Goal: Task Accomplishment & Management: Use online tool/utility

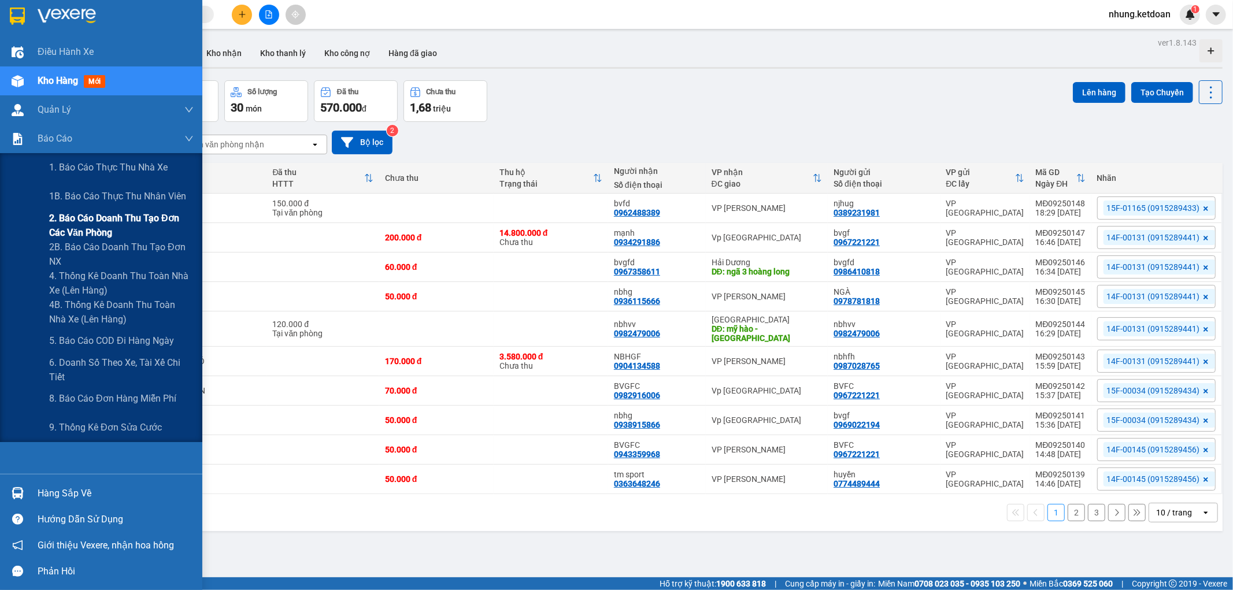
click at [101, 224] on span "2. Báo cáo doanh thu tạo đơn các văn phòng" at bounding box center [121, 225] width 144 height 29
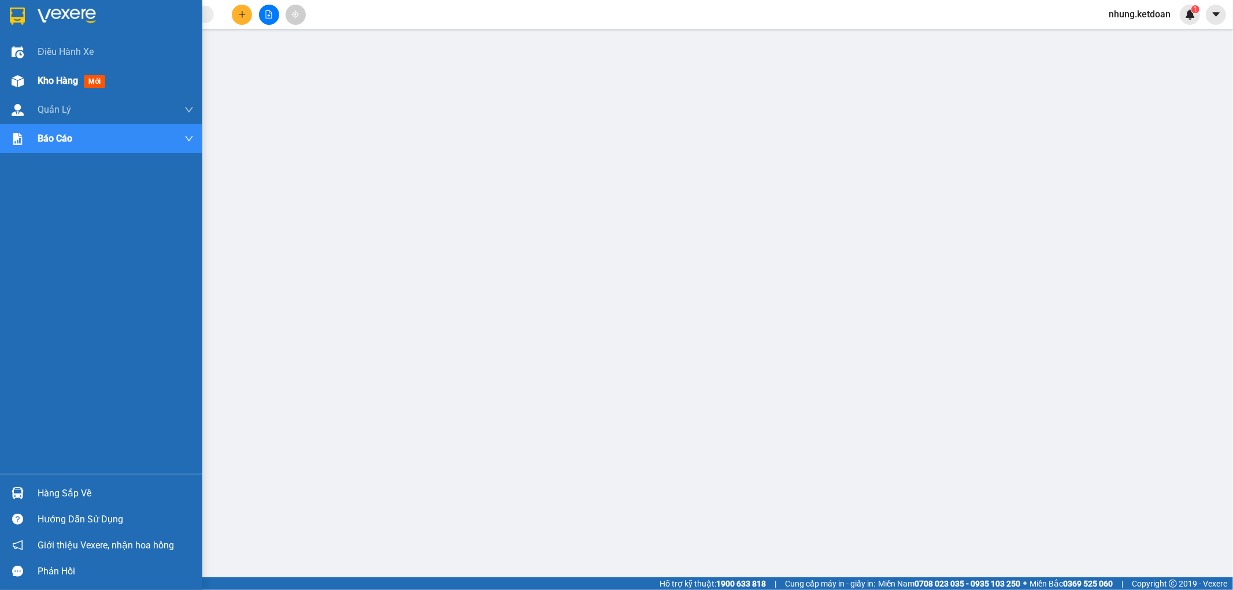
click at [17, 77] on img at bounding box center [18, 81] width 12 height 12
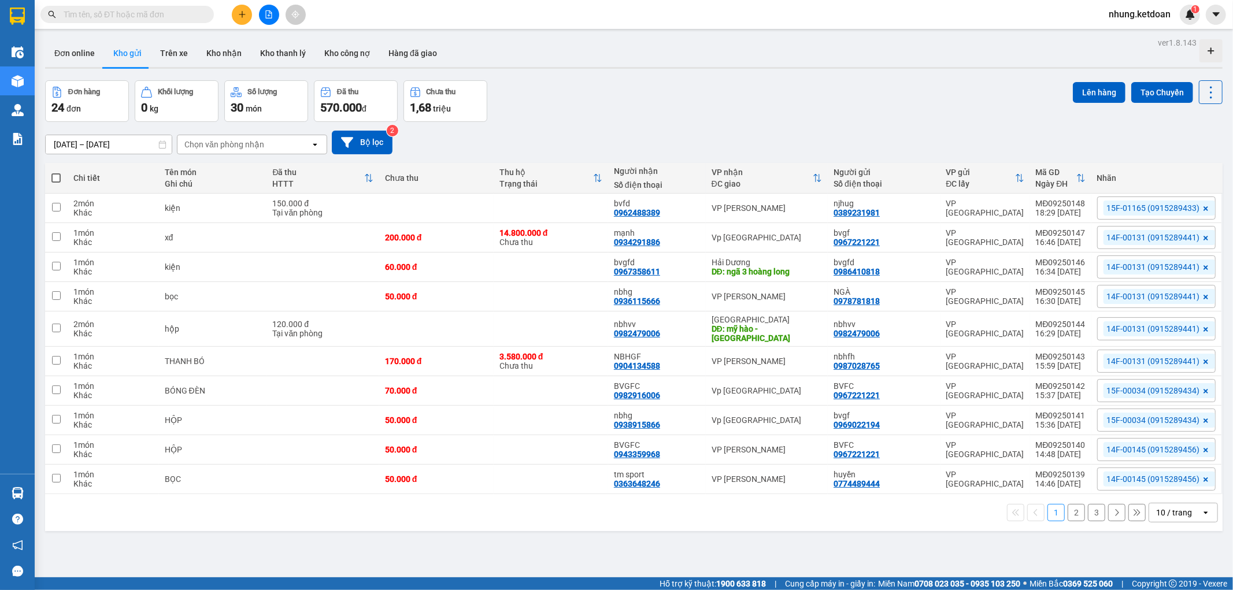
click at [1090, 509] on button "3" at bounding box center [1096, 512] width 17 height 17
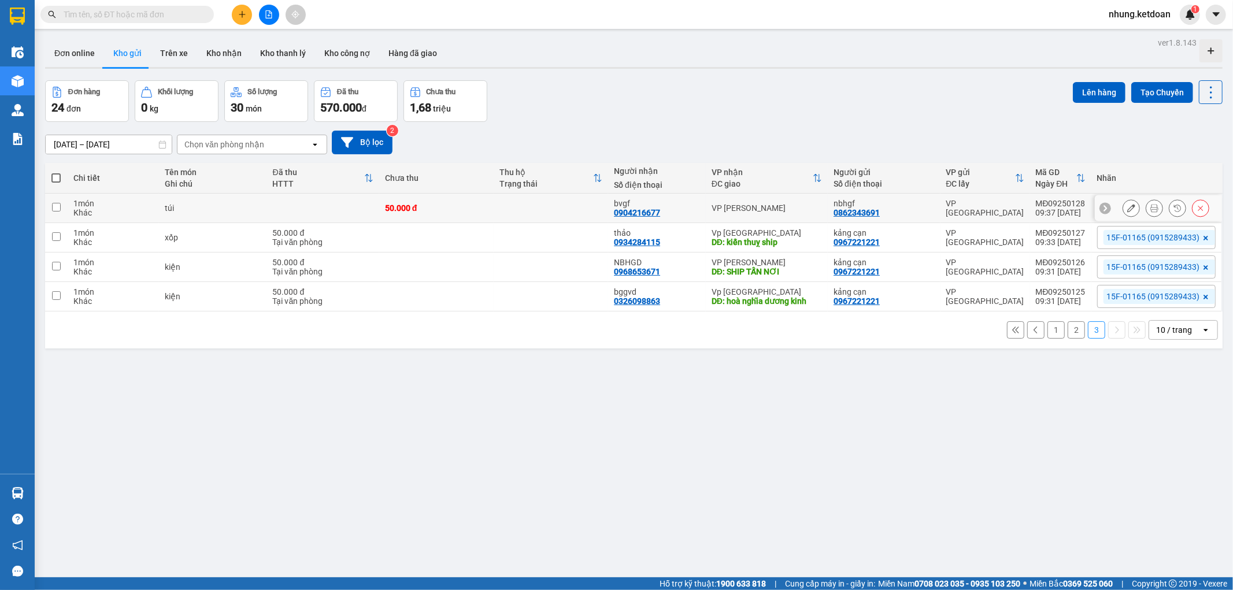
click at [357, 211] on td at bounding box center [323, 208] width 112 height 29
checkbox input "true"
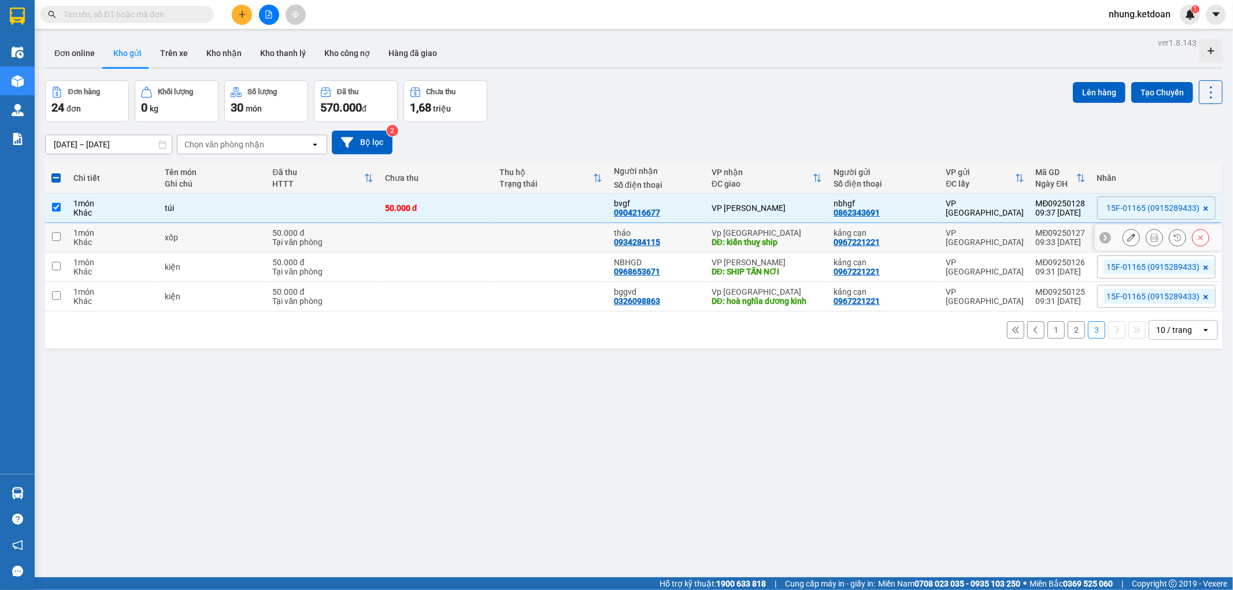
click at [359, 229] on div "50.000 đ" at bounding box center [323, 232] width 101 height 9
checkbox input "true"
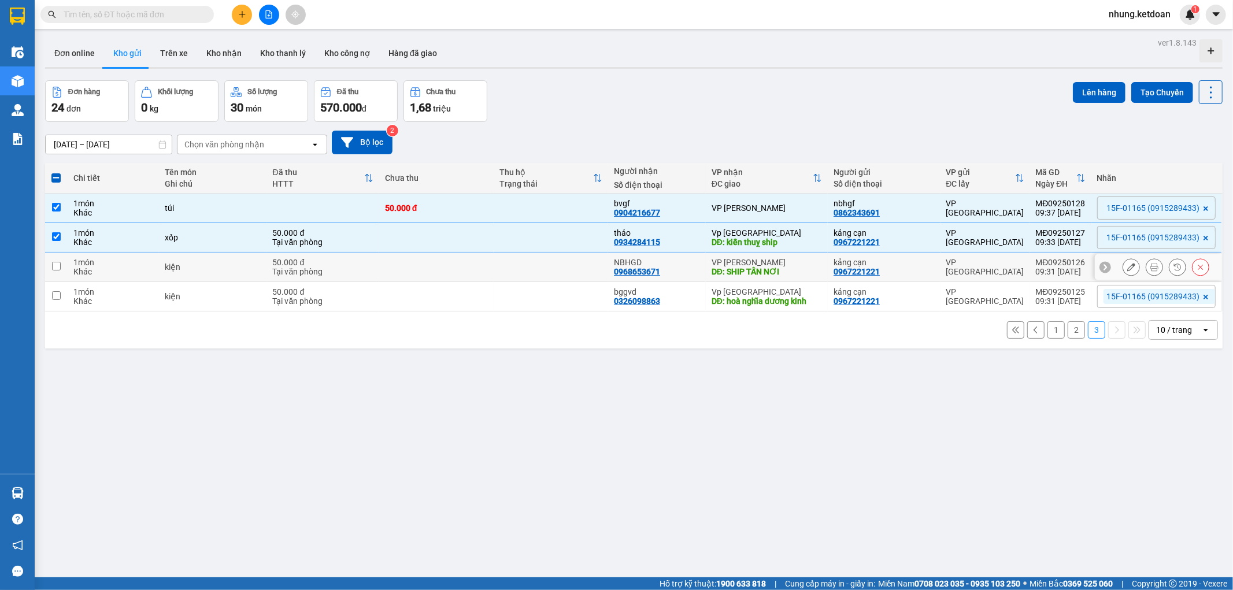
click at [345, 258] on div "50.000 đ" at bounding box center [323, 262] width 101 height 9
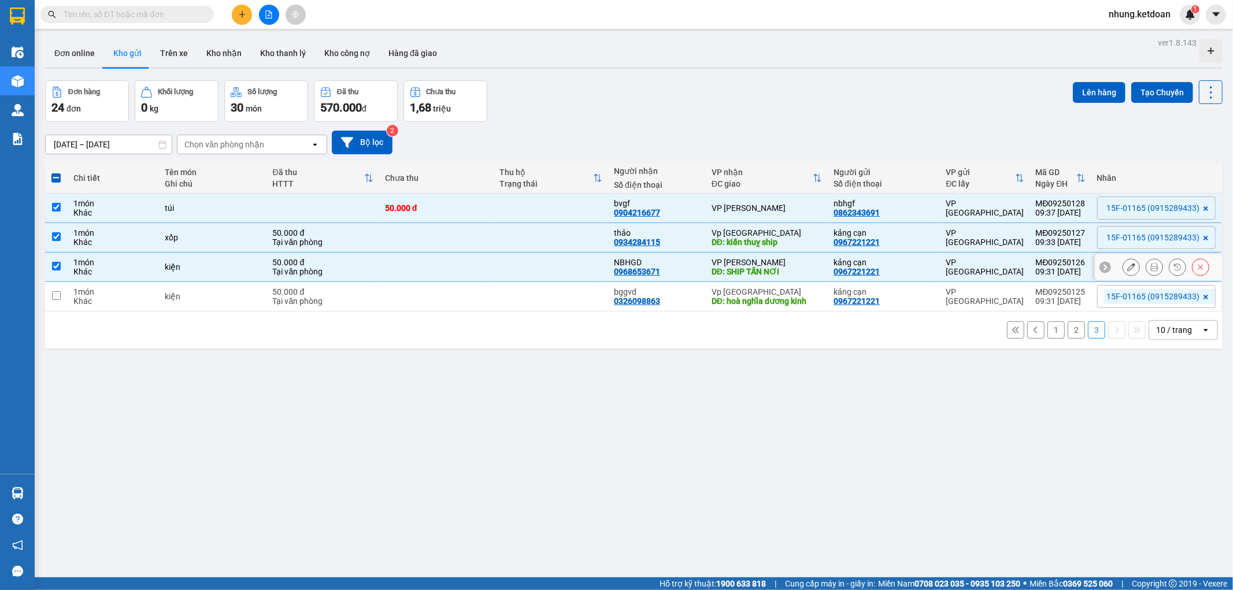
checkbox input "true"
click at [357, 298] on div "Tại văn phòng" at bounding box center [323, 300] width 101 height 9
checkbox input "true"
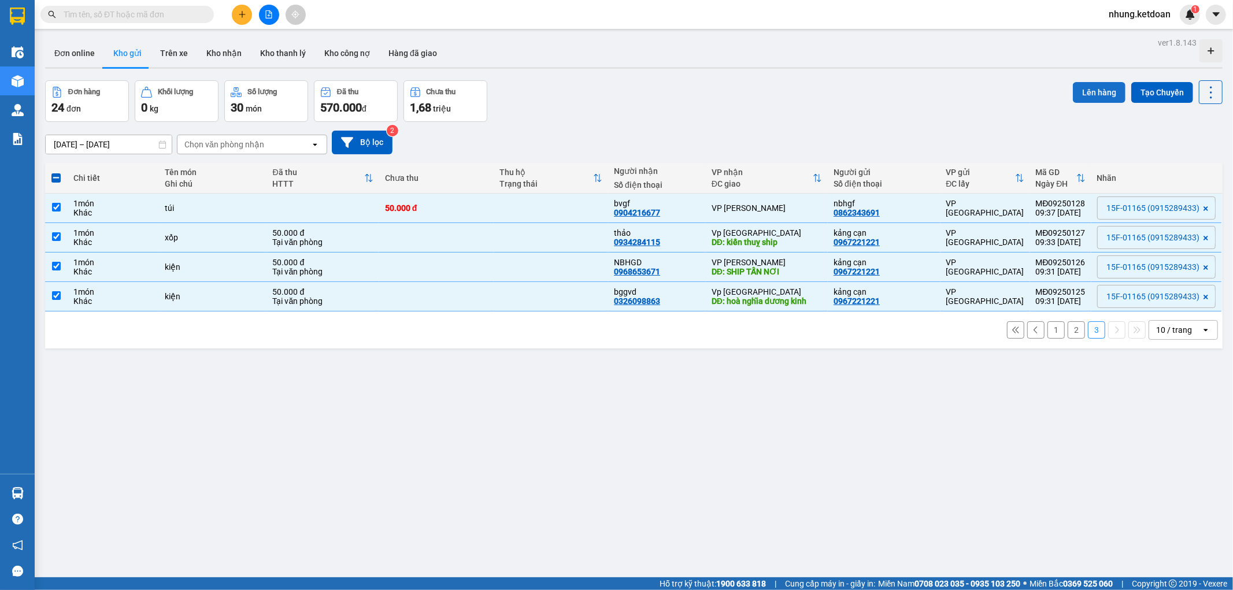
click at [1092, 84] on button "Lên hàng" at bounding box center [1098, 92] width 53 height 21
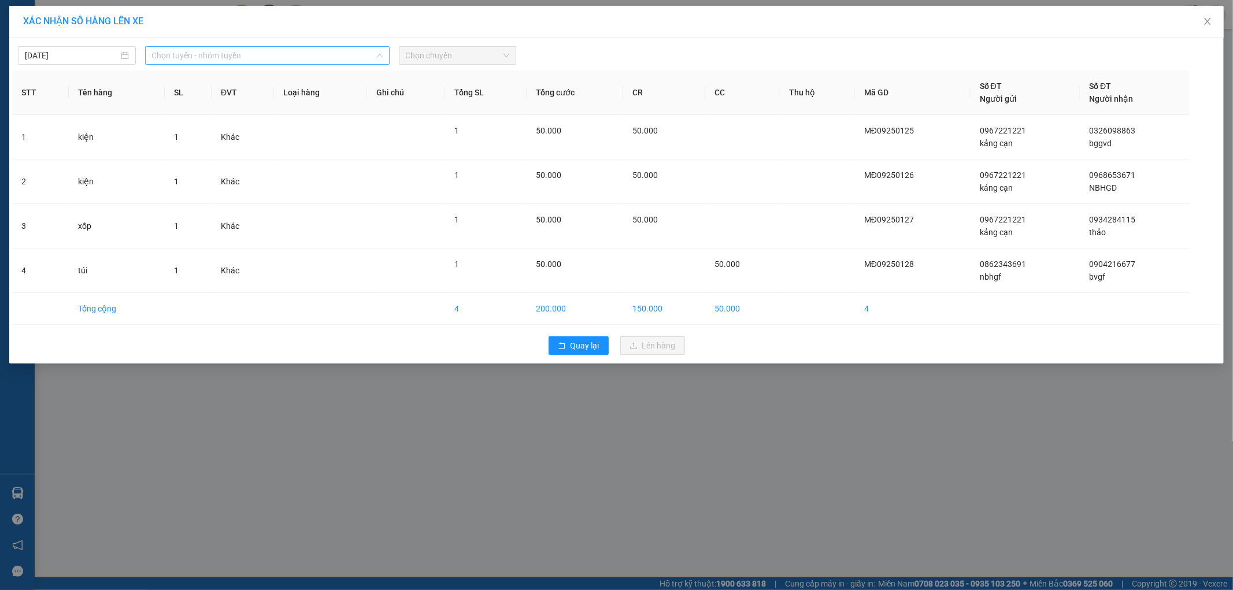
click at [203, 61] on span "Chọn tuyến - nhóm tuyến" at bounding box center [267, 55] width 231 height 17
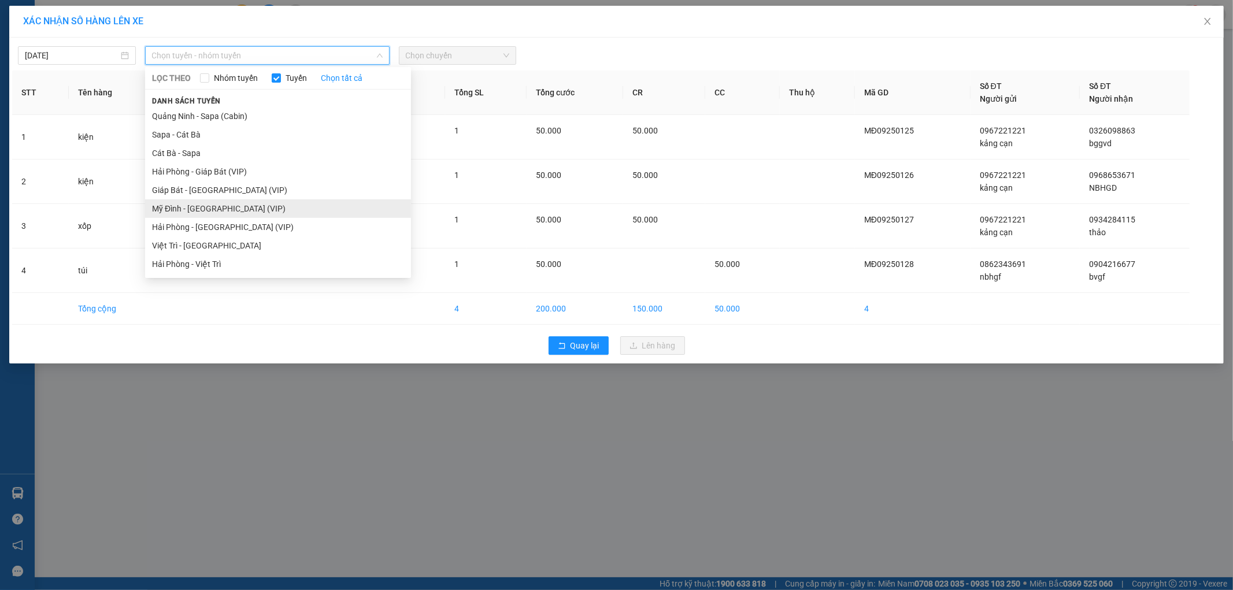
click at [202, 209] on li "Mỹ Đình - Hải Phòng (VIP)" at bounding box center [278, 208] width 266 height 18
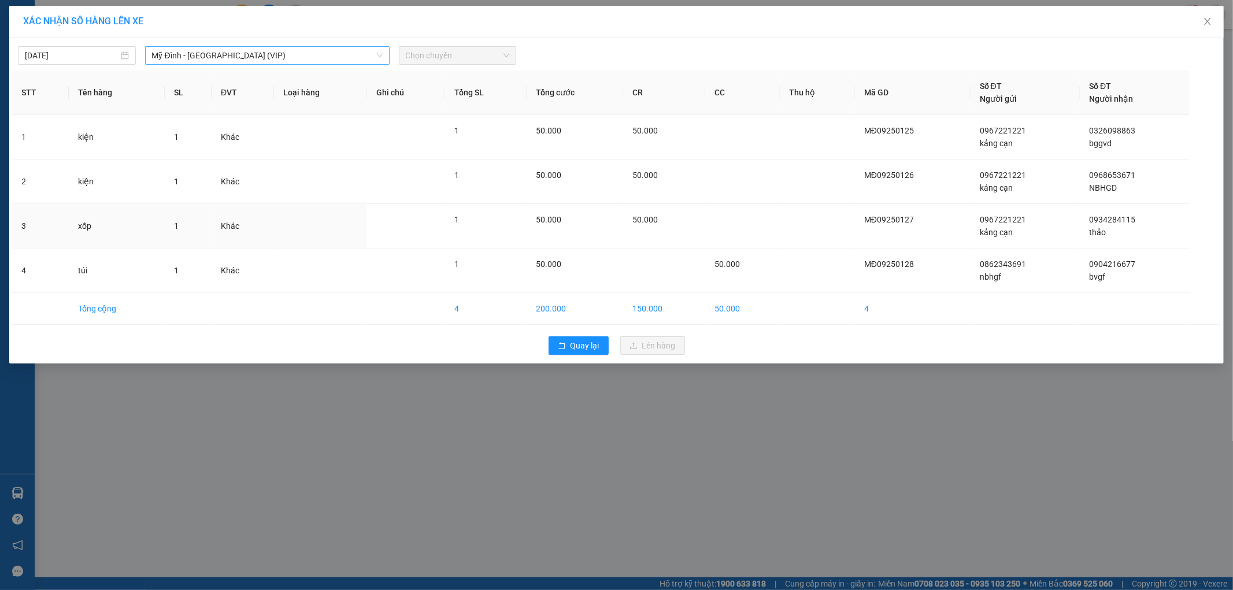
click at [202, 209] on td "1" at bounding box center [188, 226] width 47 height 44
click at [447, 58] on span "Chọn chuyến" at bounding box center [458, 55] width 104 height 17
click at [447, 61] on span "Chọn chuyến" at bounding box center [458, 55] width 104 height 17
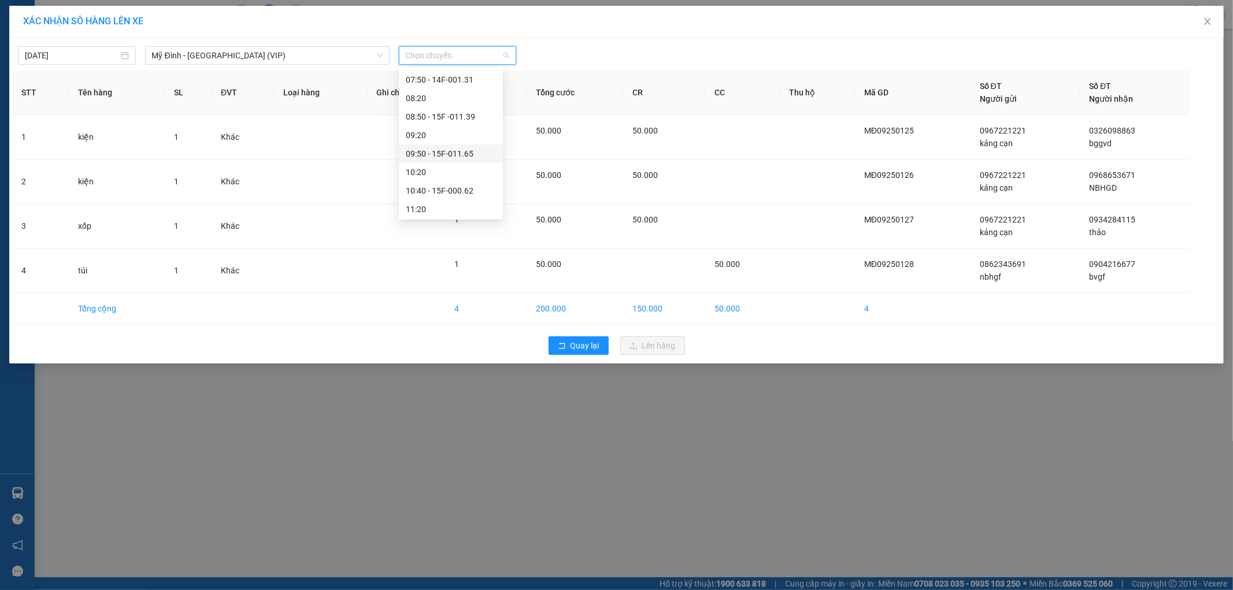
click at [461, 157] on div "09:50 - 15F-011.65" at bounding box center [451, 153] width 90 height 13
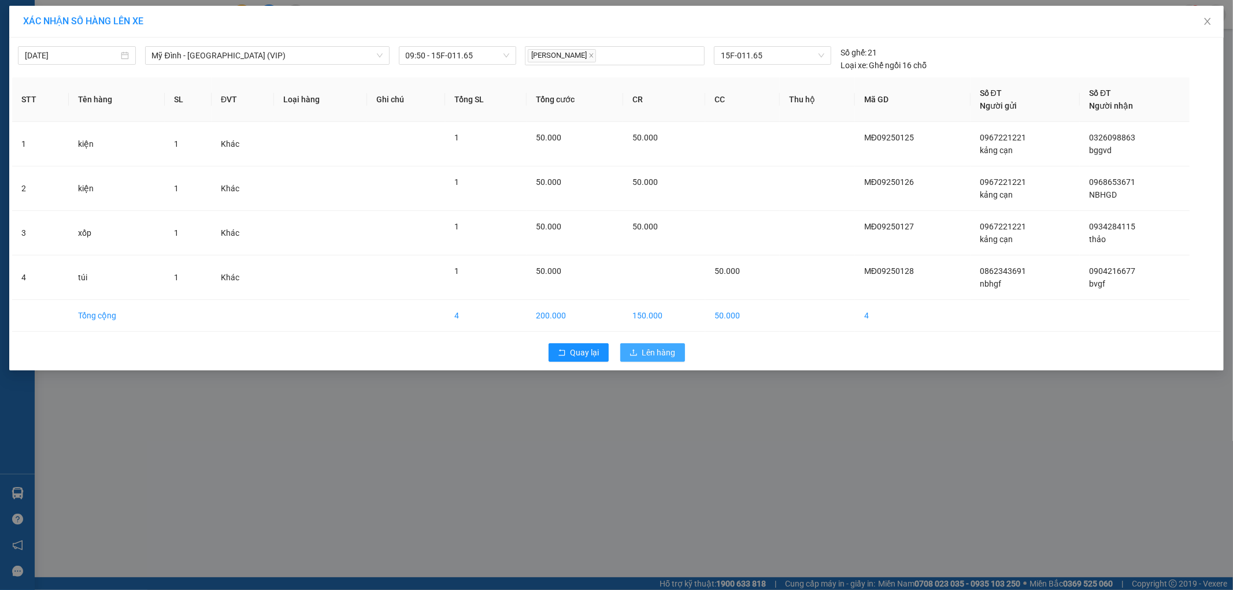
click at [656, 354] on span "Lên hàng" at bounding box center [659, 352] width 34 height 13
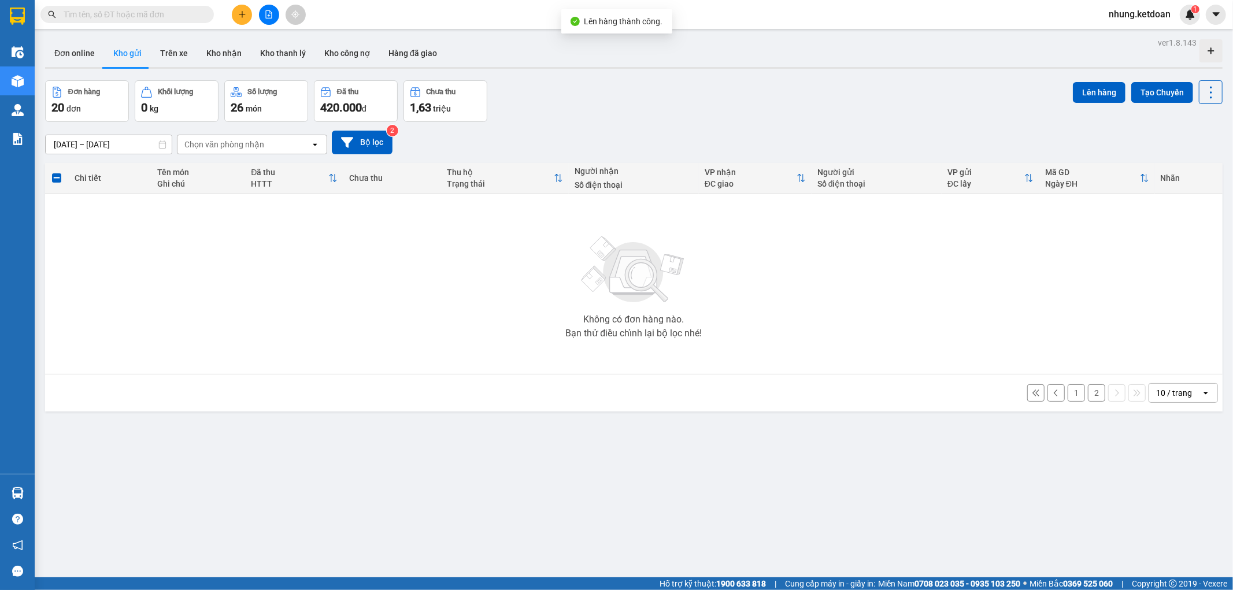
click at [1088, 395] on button "2" at bounding box center [1096, 392] width 17 height 17
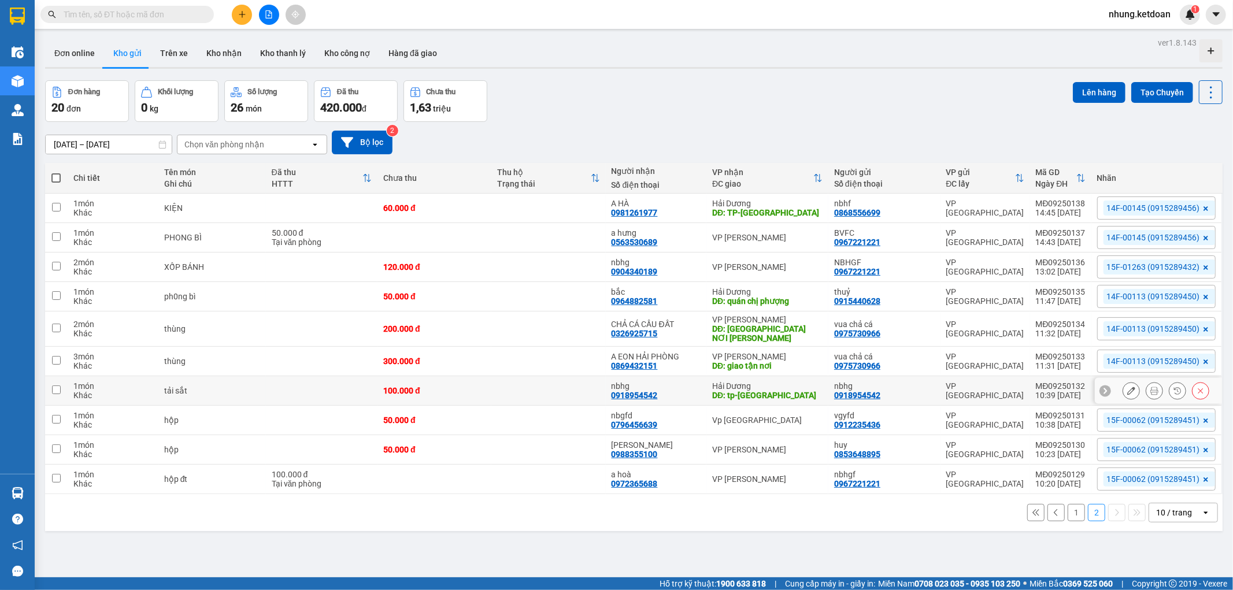
drag, startPoint x: 478, startPoint y: 390, endPoint x: 504, endPoint y: 385, distance: 27.1
click at [478, 391] on div "100.000 đ" at bounding box center [434, 390] width 102 height 9
checkbox input "true"
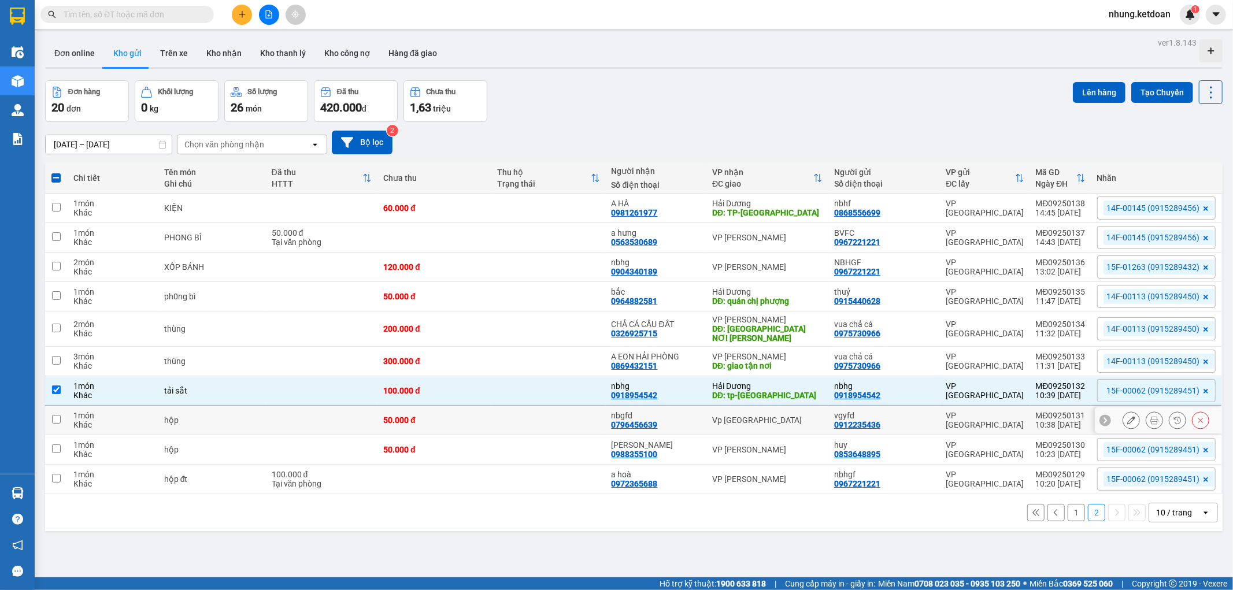
click at [486, 426] on td "50.000 đ" at bounding box center [434, 420] width 114 height 29
checkbox input "true"
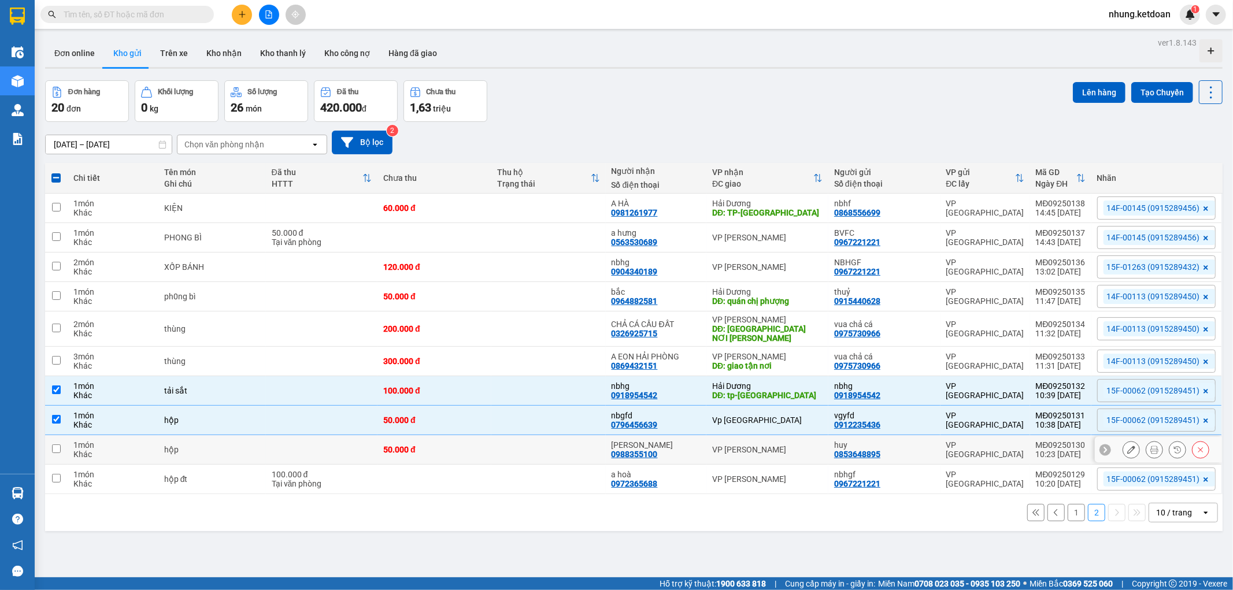
click at [480, 452] on div "50.000 đ" at bounding box center [434, 449] width 102 height 9
checkbox input "true"
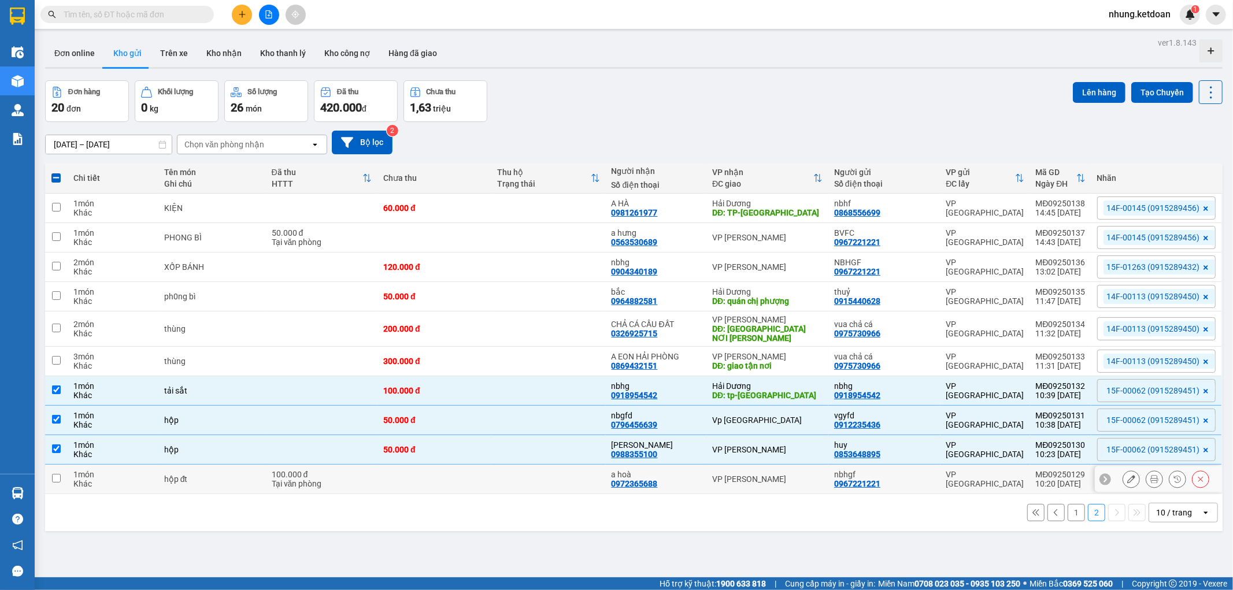
click at [477, 485] on td at bounding box center [434, 479] width 114 height 29
checkbox input "true"
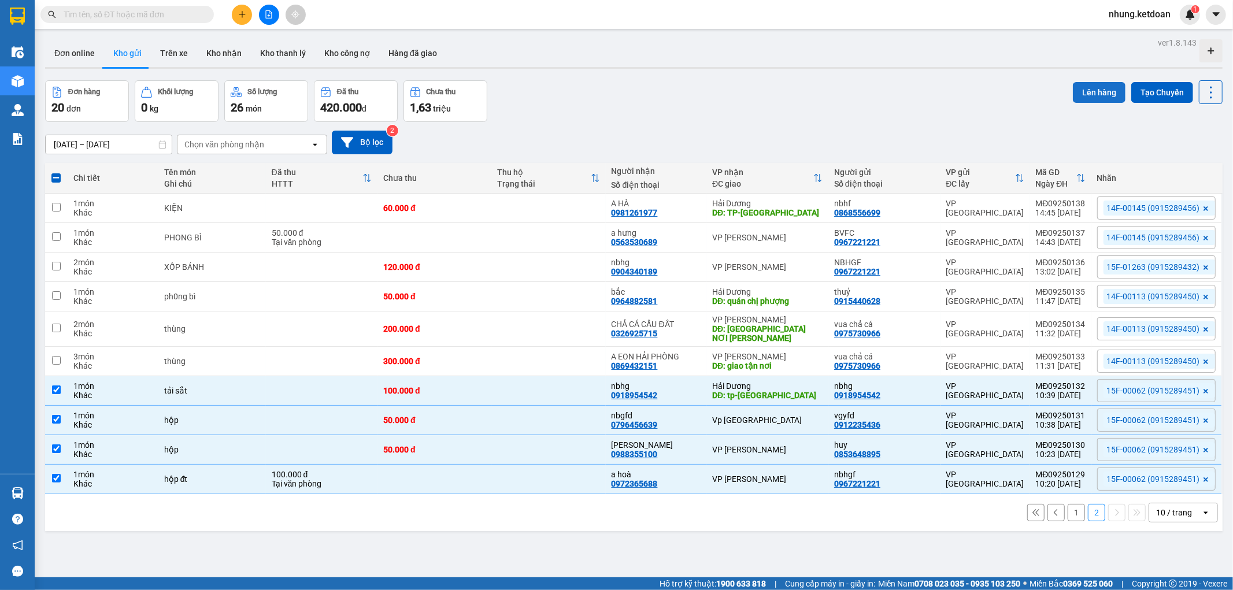
click at [1092, 90] on button "Lên hàng" at bounding box center [1098, 92] width 53 height 21
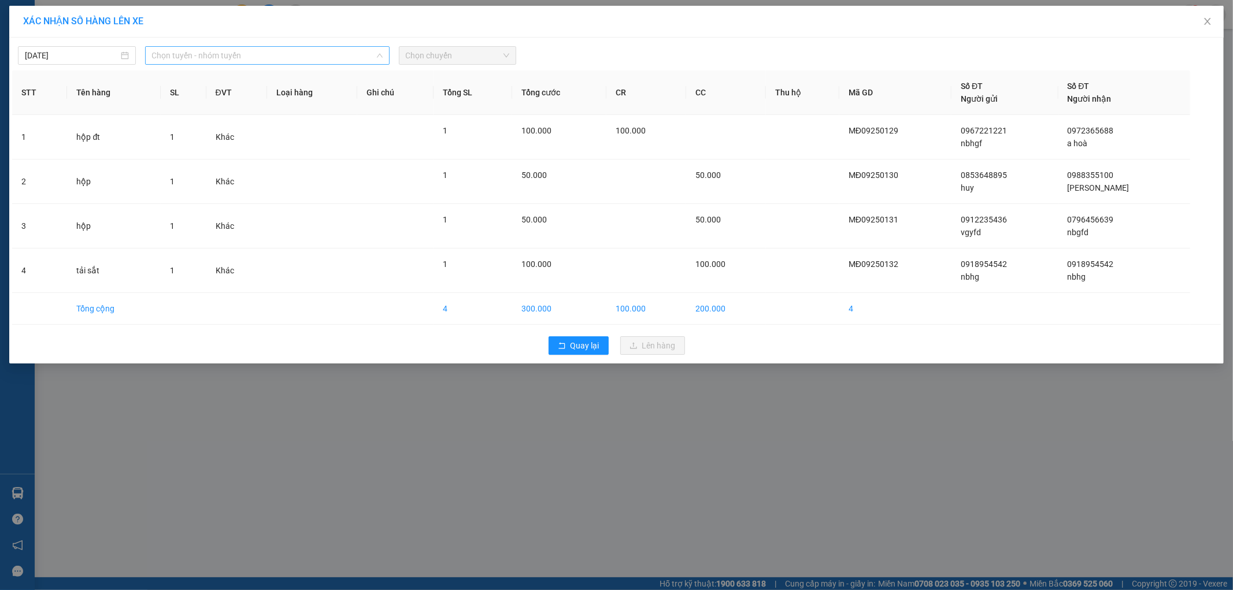
click at [198, 53] on span "Chọn tuyến - nhóm tuyến" at bounding box center [267, 55] width 231 height 17
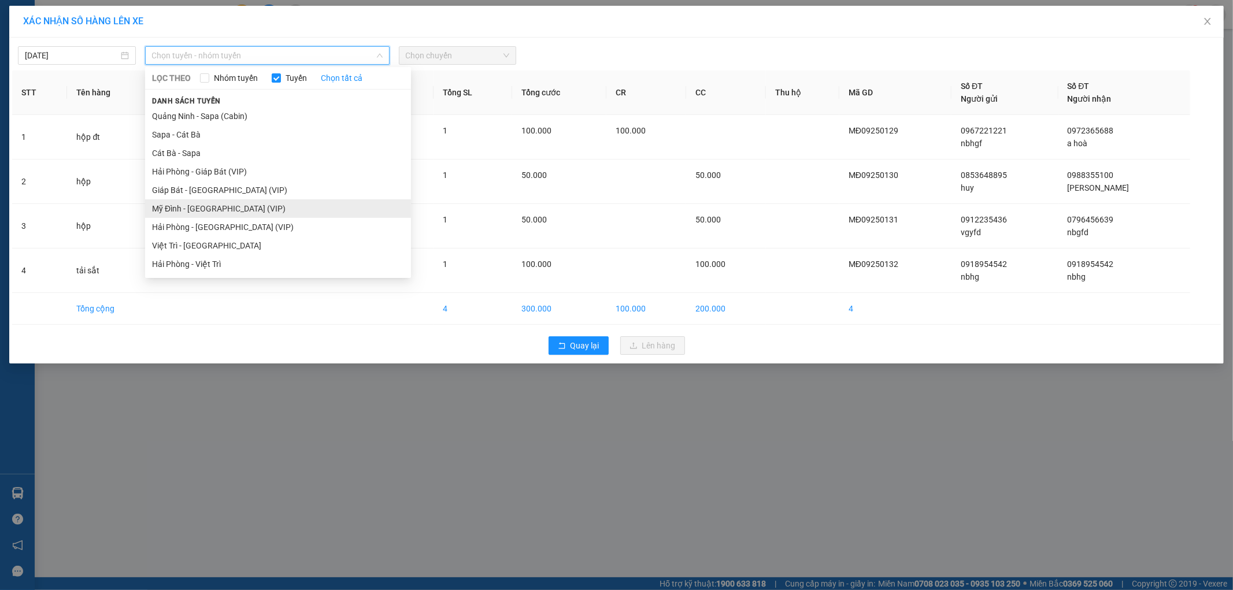
click at [189, 210] on li "Mỹ Đình - Hải Phòng (VIP)" at bounding box center [278, 208] width 266 height 18
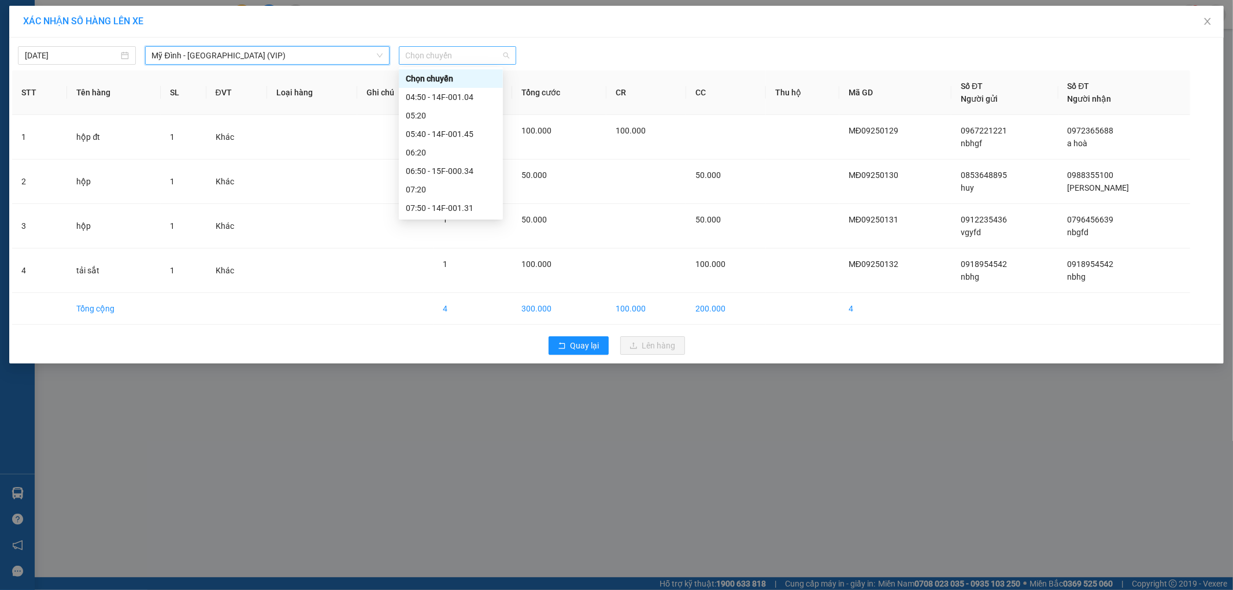
click at [456, 60] on span "Chọn chuyến" at bounding box center [458, 55] width 104 height 17
click at [477, 126] on div "10:40 - 15F-000.62" at bounding box center [451, 126] width 90 height 13
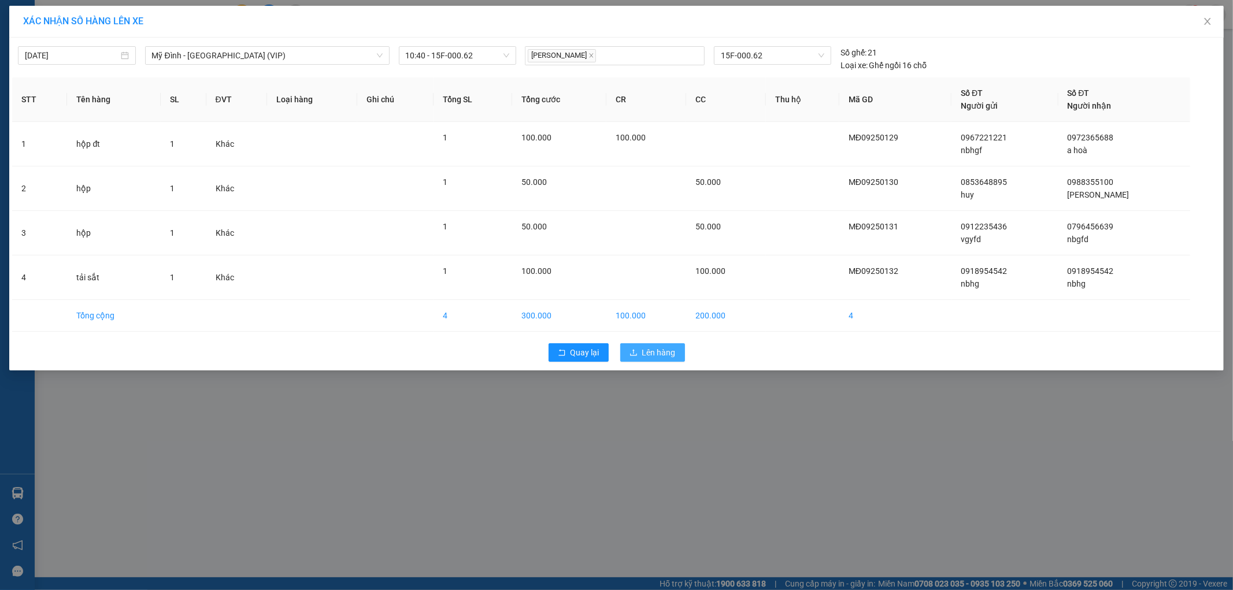
click at [650, 352] on span "Lên hàng" at bounding box center [659, 352] width 34 height 13
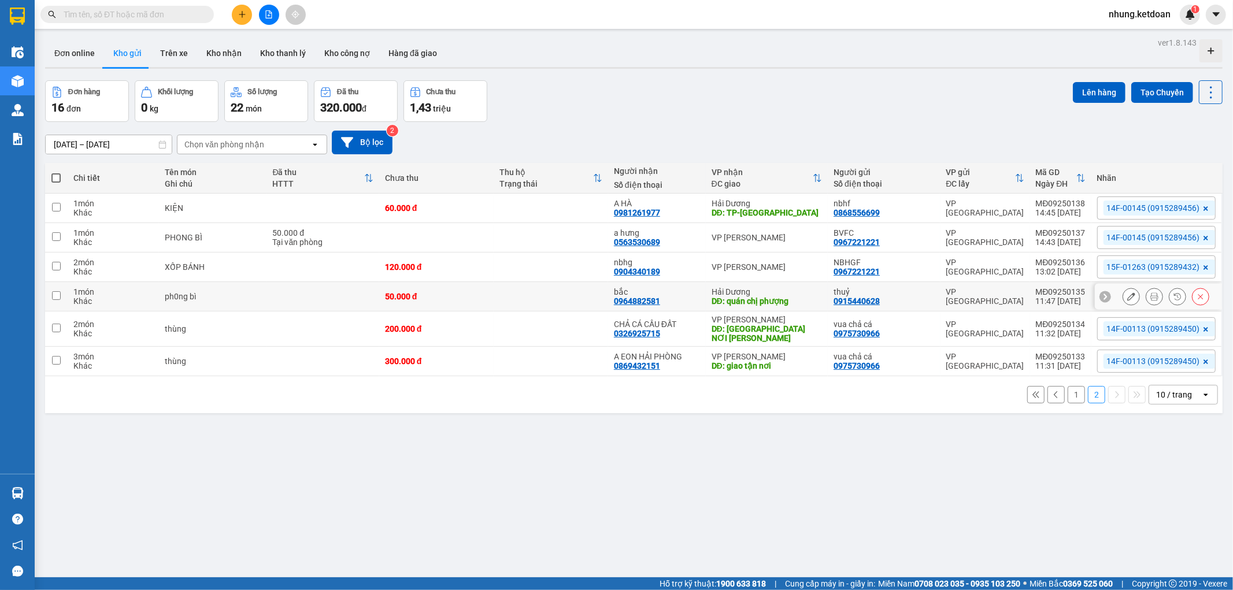
click at [510, 296] on td at bounding box center [550, 296] width 114 height 29
checkbox input "true"
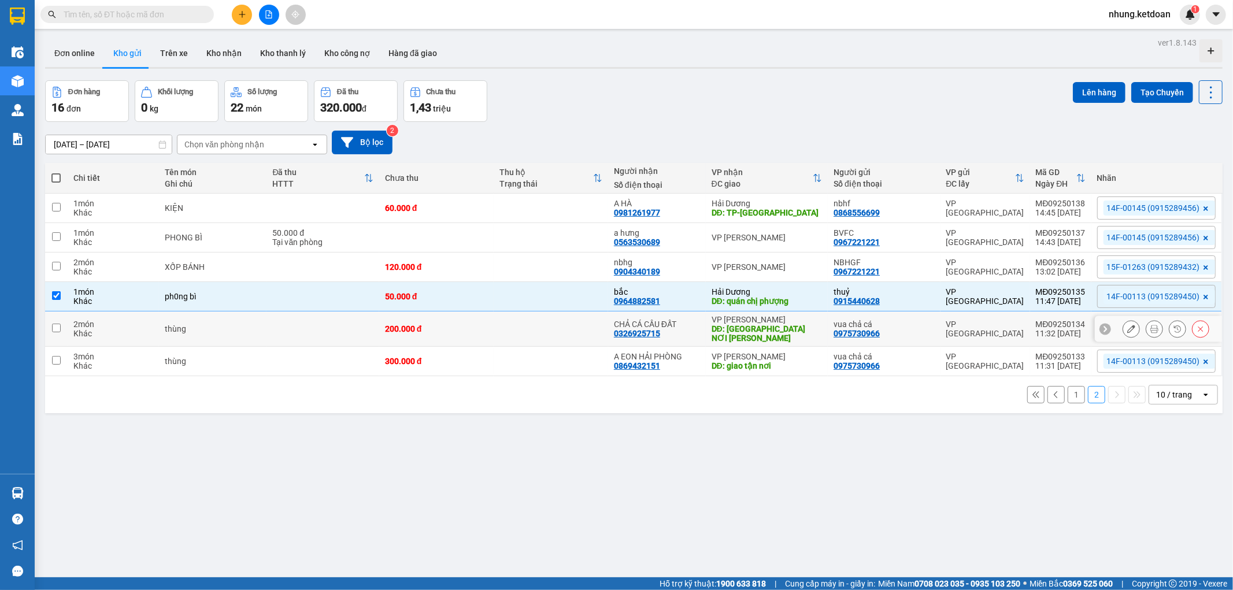
click at [493, 324] on td "200.000 đ" at bounding box center [436, 328] width 114 height 35
checkbox input "true"
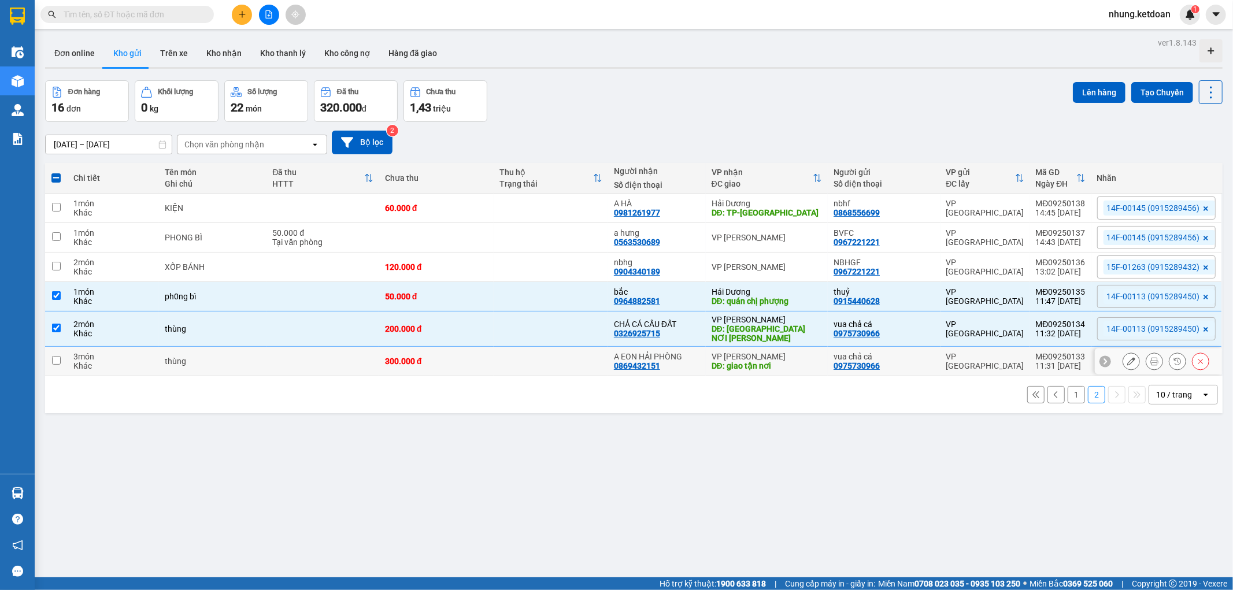
click at [513, 368] on td at bounding box center [550, 361] width 114 height 29
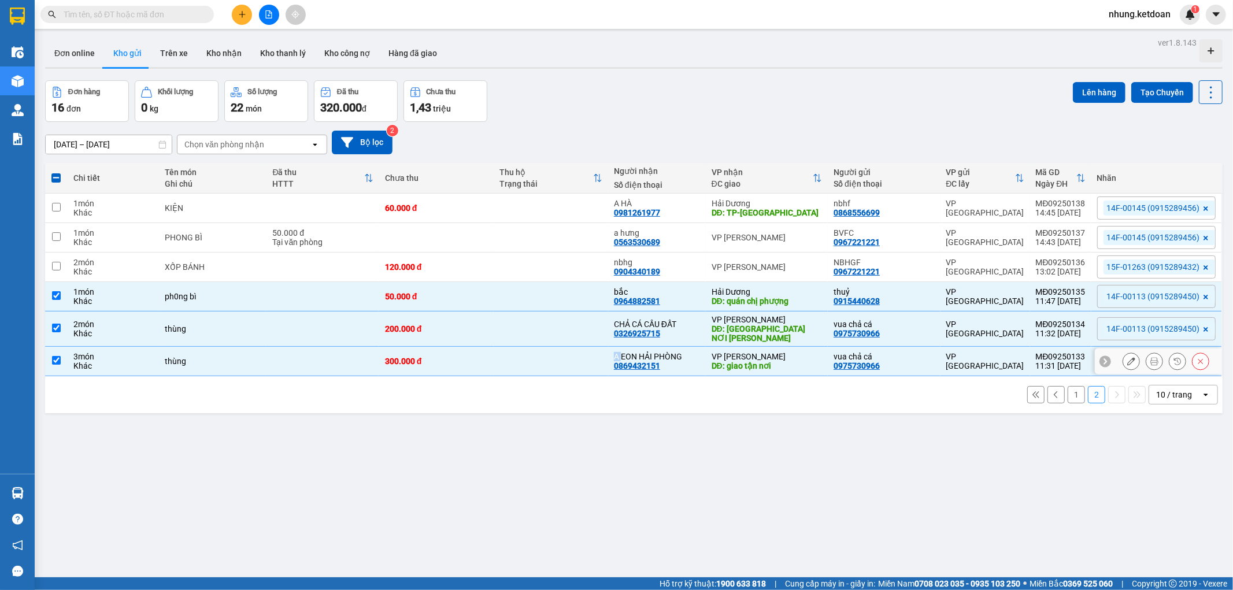
click at [513, 368] on td at bounding box center [550, 361] width 114 height 29
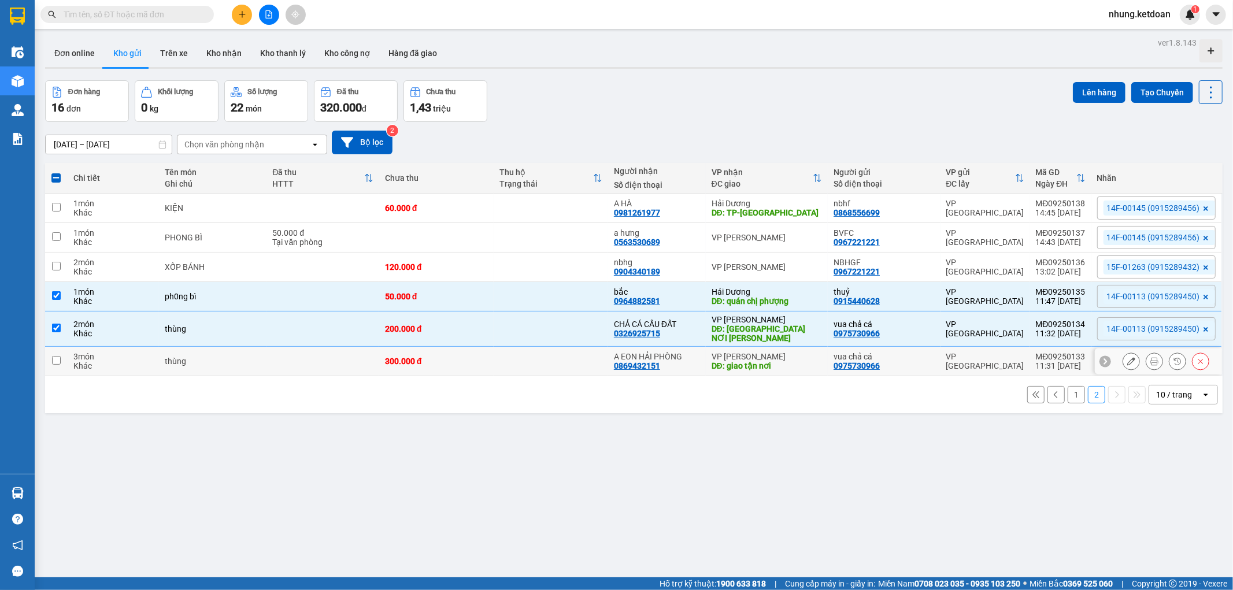
drag, startPoint x: 251, startPoint y: 356, endPoint x: 621, endPoint y: 221, distance: 393.0
click at [255, 356] on td "thùng" at bounding box center [213, 361] width 108 height 29
checkbox input "true"
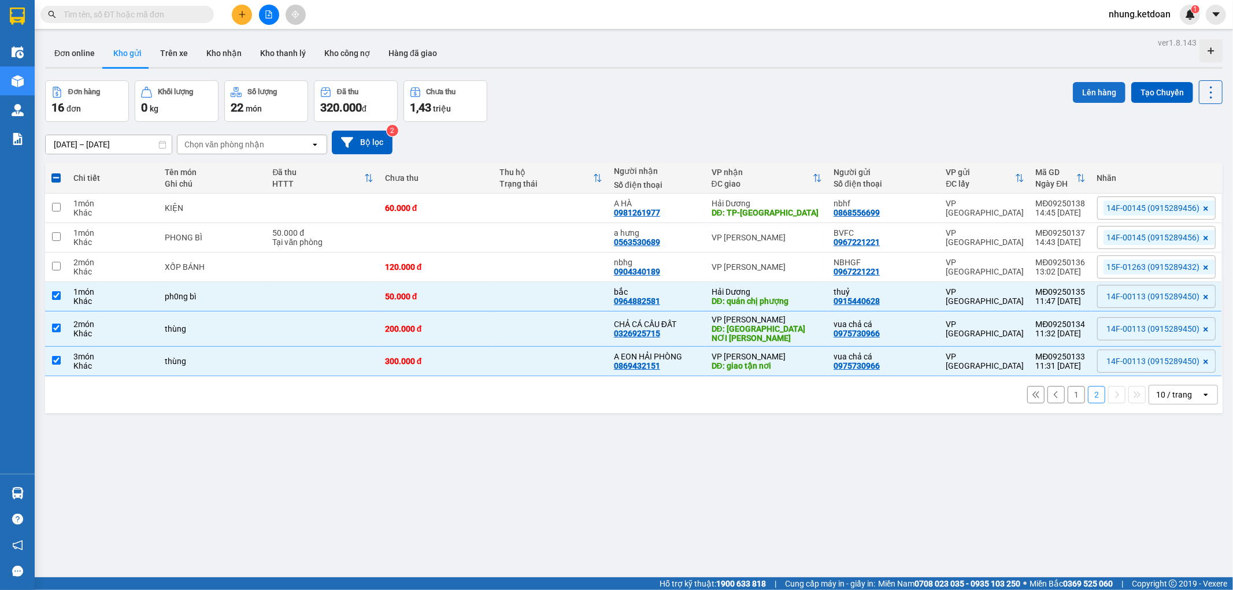
click at [1078, 90] on button "Lên hàng" at bounding box center [1098, 92] width 53 height 21
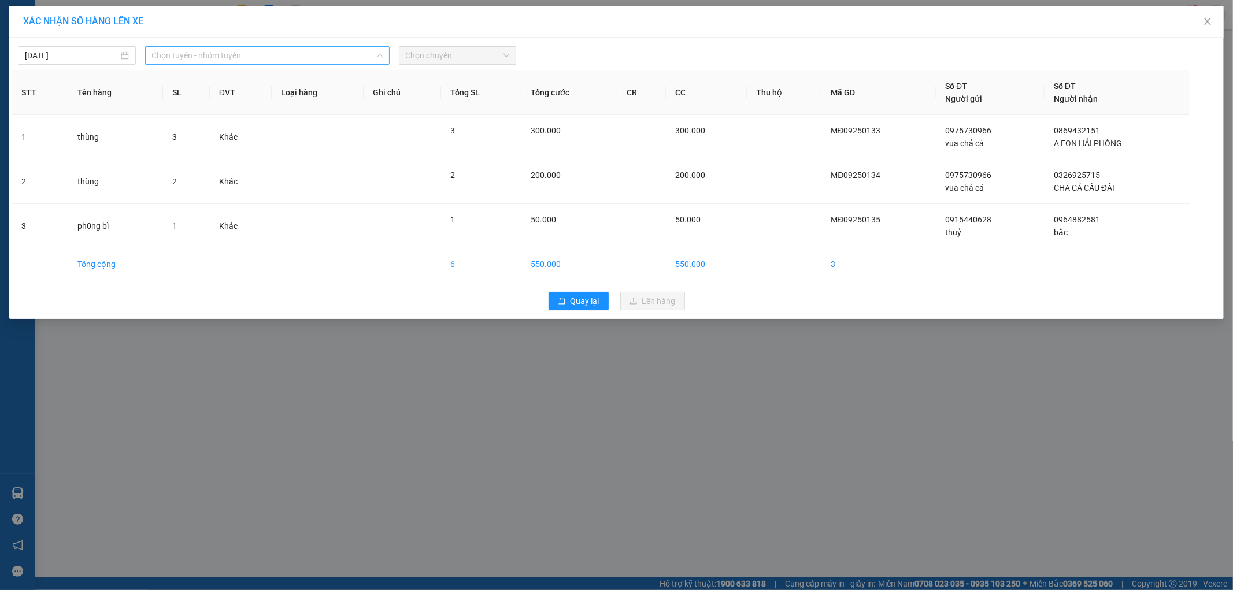
click at [263, 55] on span "Chọn tuyến - nhóm tuyến" at bounding box center [267, 55] width 231 height 17
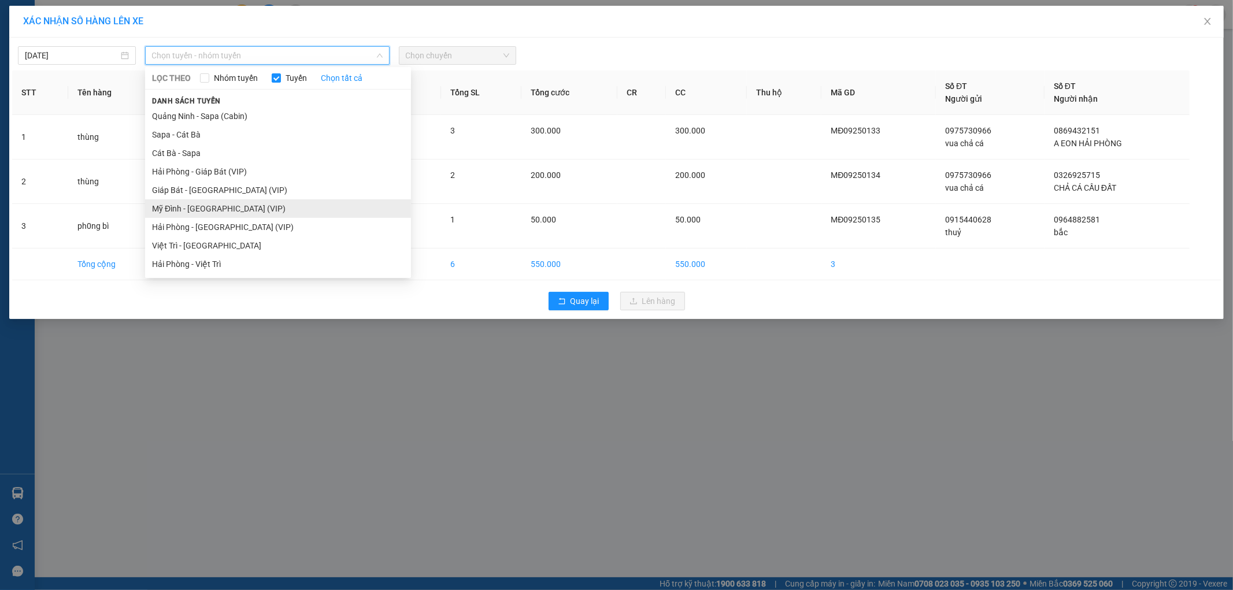
click at [206, 210] on li "Mỹ Đình - Hải Phòng (VIP)" at bounding box center [278, 208] width 266 height 18
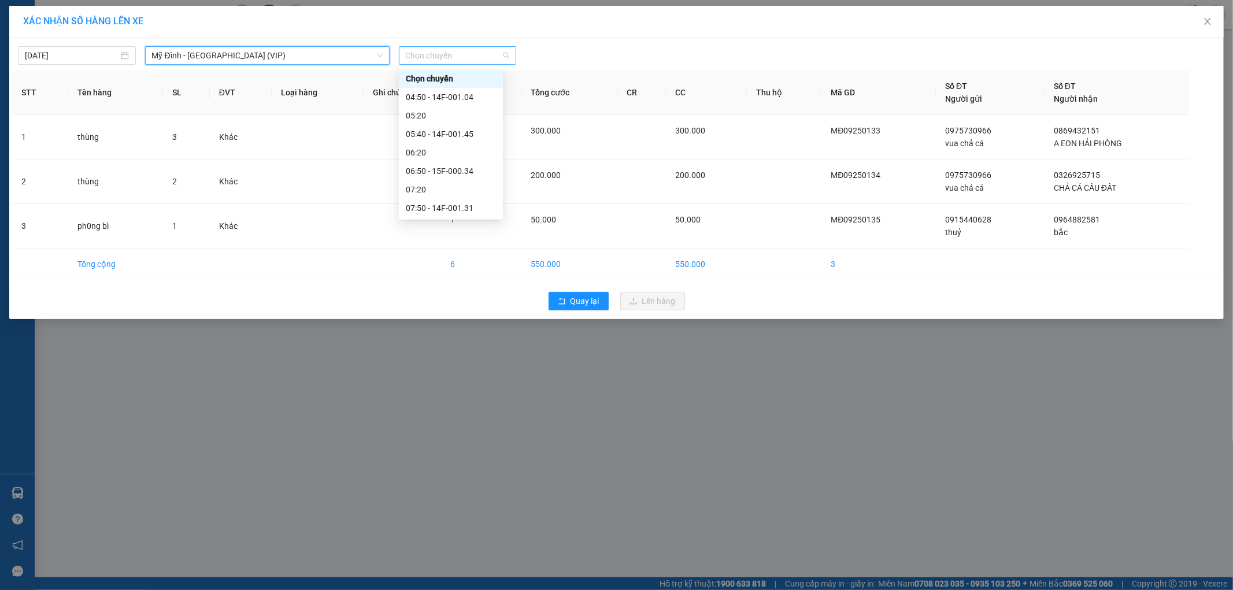
click at [459, 49] on span "Chọn chuyến" at bounding box center [458, 55] width 104 height 17
click at [472, 166] on div "11:50 - 14F-001.13" at bounding box center [451, 163] width 90 height 13
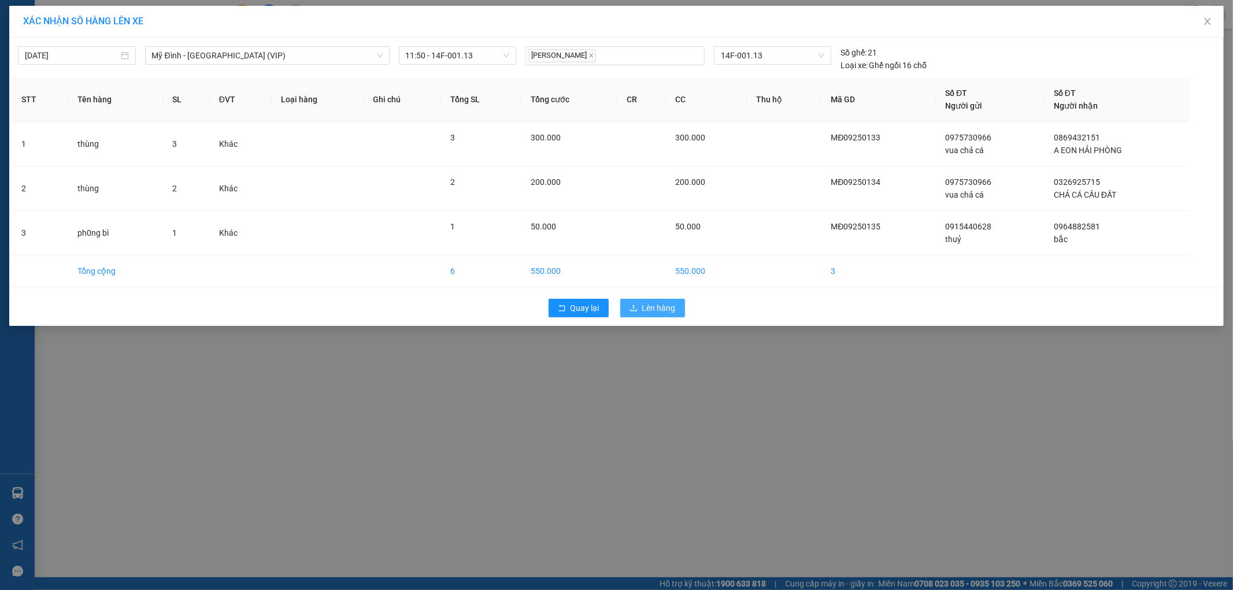
click at [654, 303] on span "Lên hàng" at bounding box center [659, 308] width 34 height 13
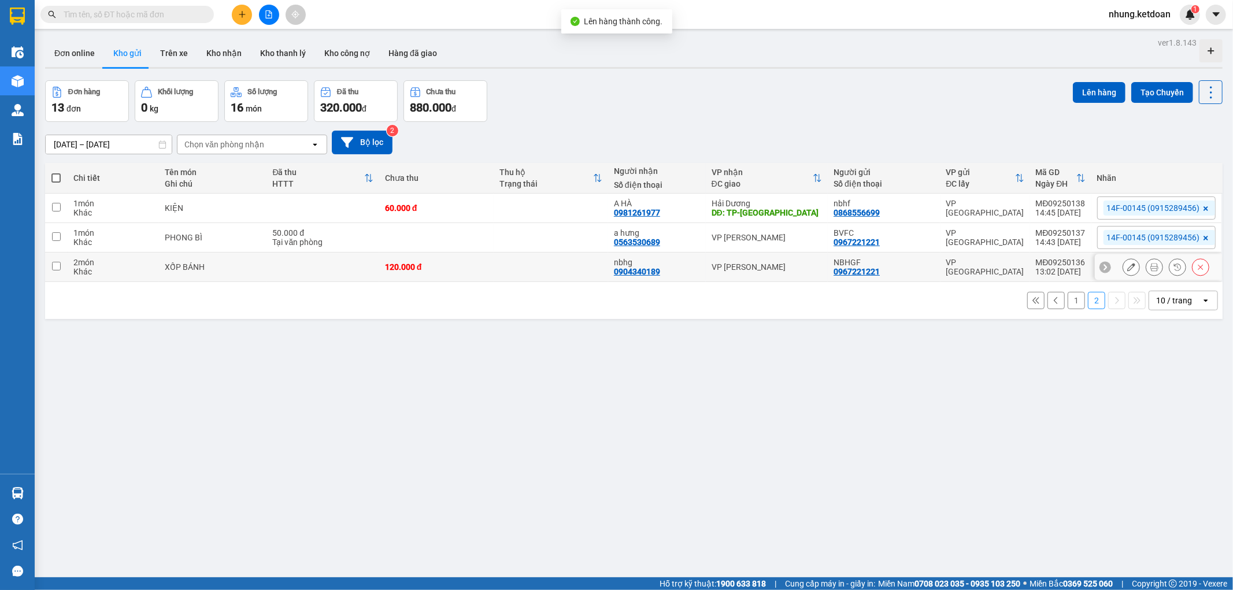
click at [516, 273] on td at bounding box center [550, 267] width 114 height 29
checkbox input "true"
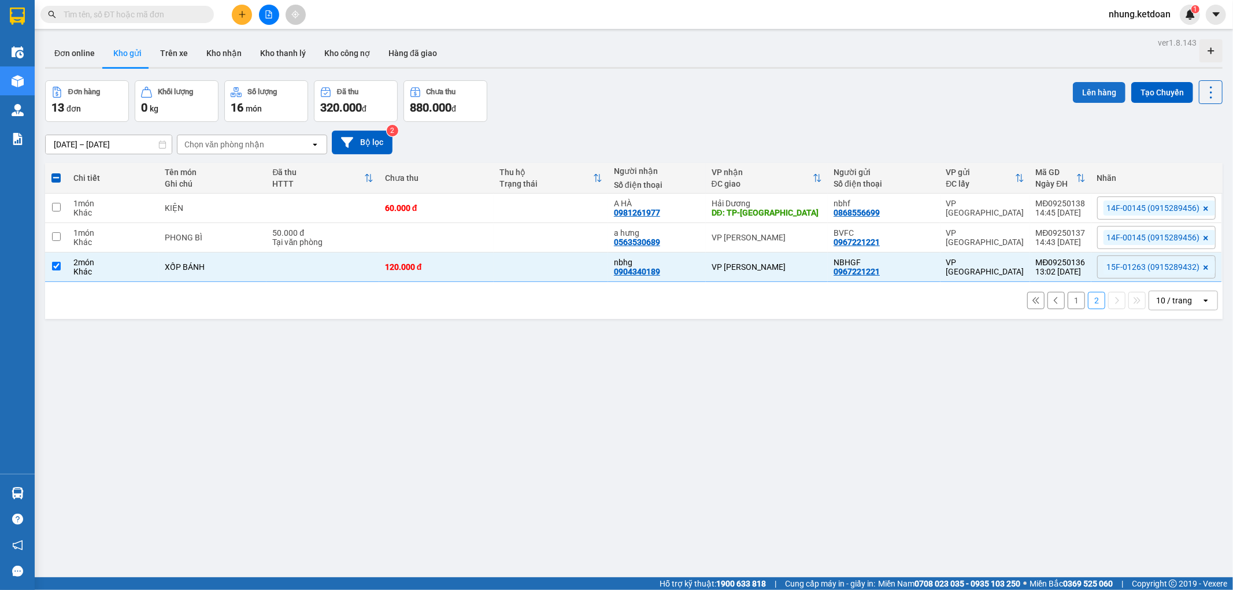
click at [1084, 94] on button "Lên hàng" at bounding box center [1098, 92] width 53 height 21
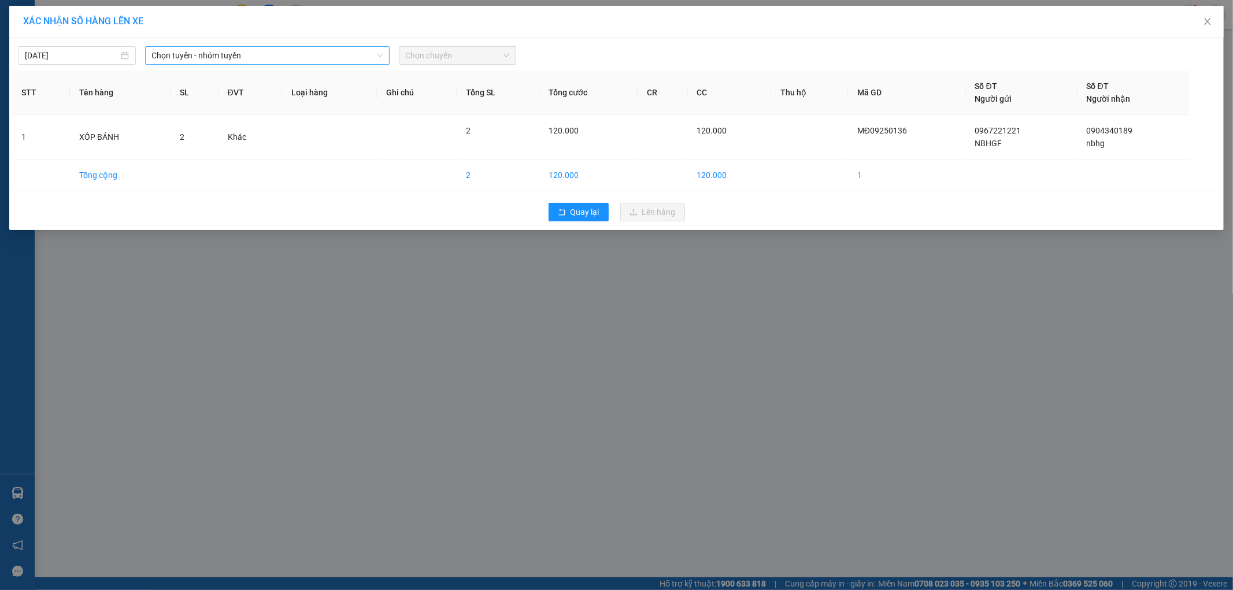
click at [229, 50] on span "Chọn tuyến - nhóm tuyến" at bounding box center [267, 55] width 231 height 17
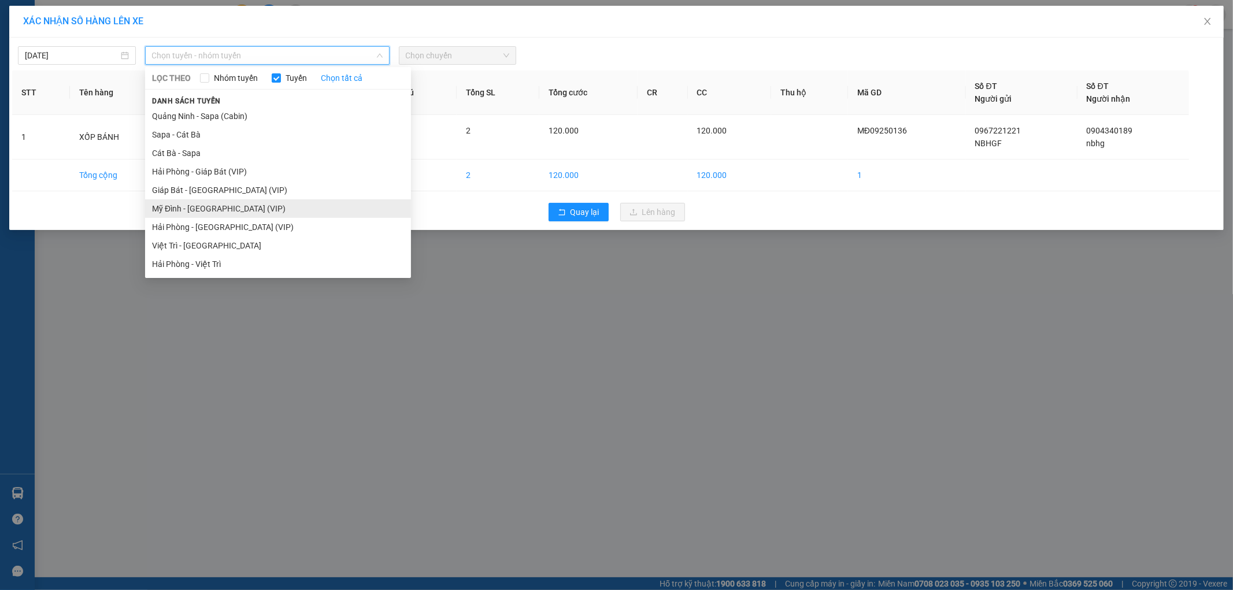
click at [181, 210] on li "Mỹ Đình - Hải Phòng (VIP)" at bounding box center [278, 208] width 266 height 18
click at [181, 210] on div "Quay lại Lên hàng" at bounding box center [616, 212] width 1208 height 30
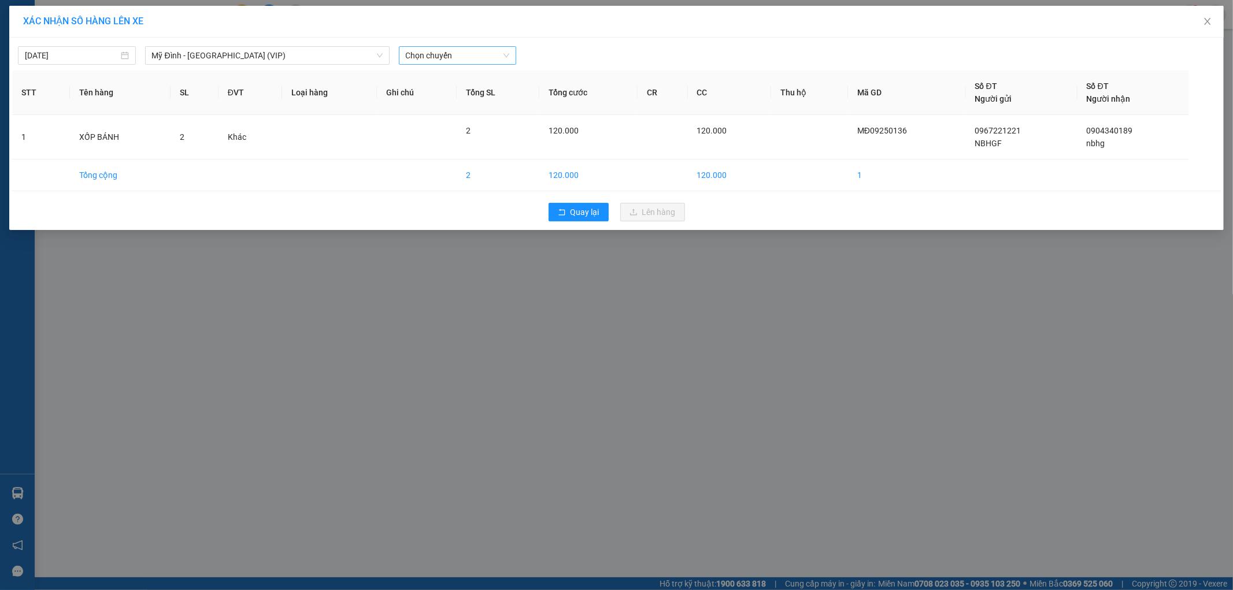
click at [450, 49] on span "Chọn chuyến" at bounding box center [458, 55] width 104 height 17
type input "126"
click at [452, 84] on div "12:50 - 15F-012.63" at bounding box center [451, 78] width 90 height 13
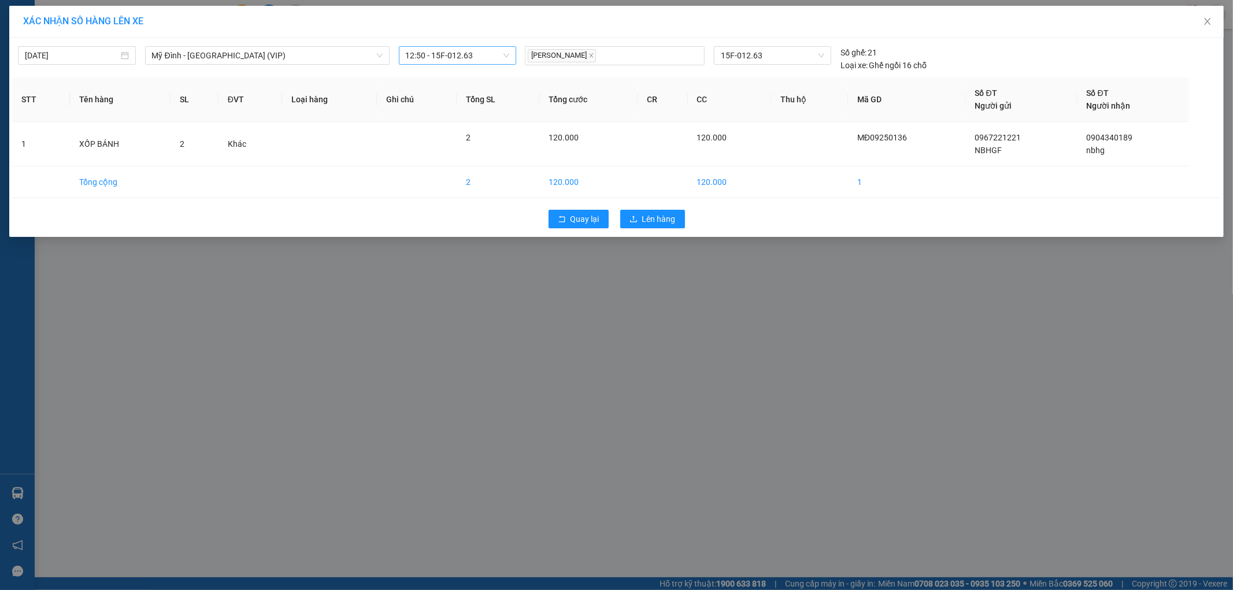
click at [452, 84] on th "Ghi chú" at bounding box center [417, 99] width 80 height 44
click at [651, 221] on span "Lên hàng" at bounding box center [659, 219] width 34 height 13
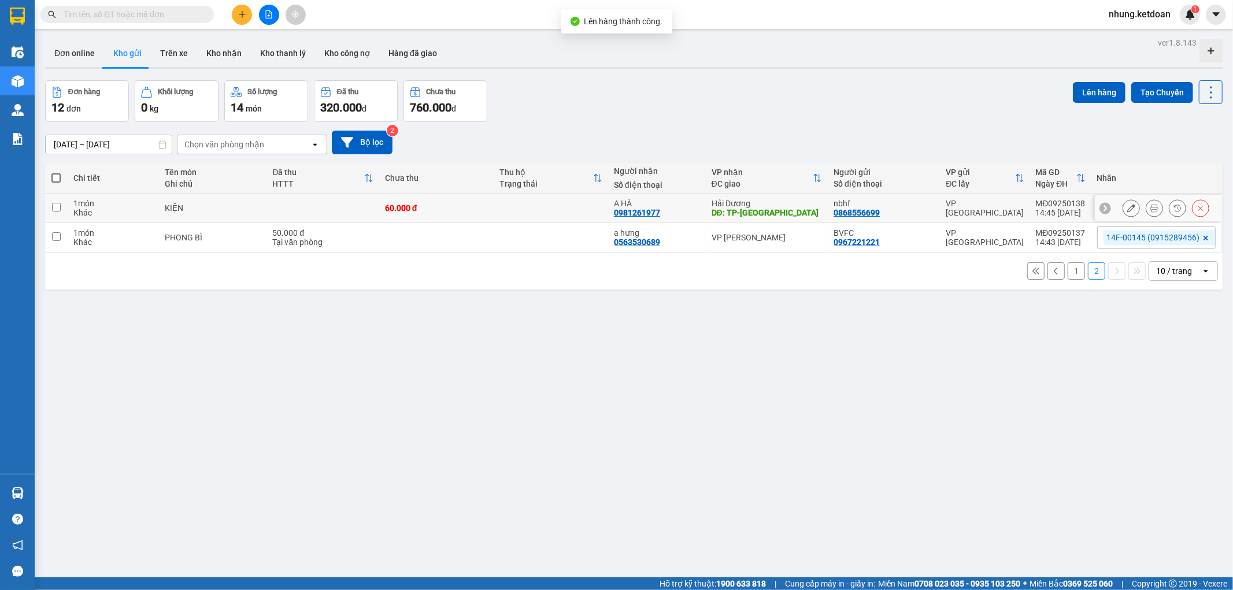
click at [251, 213] on td "KIỆN" at bounding box center [213, 208] width 108 height 29
checkbox input "true"
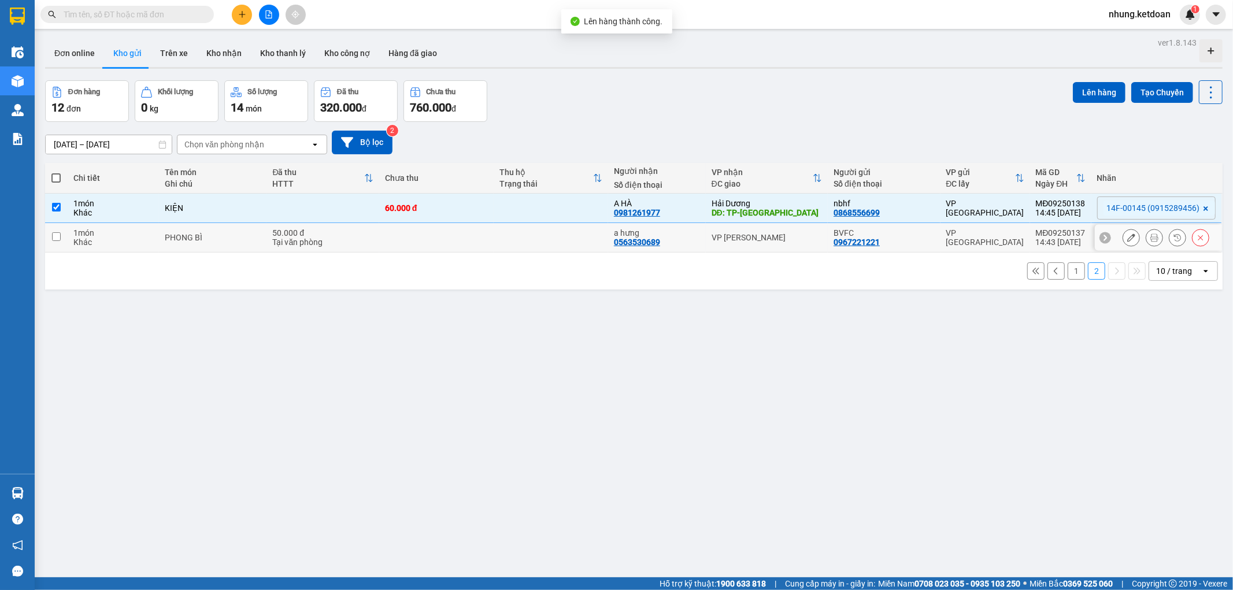
click at [253, 240] on div "PHONG BÌ" at bounding box center [213, 237] width 97 height 9
checkbox input "true"
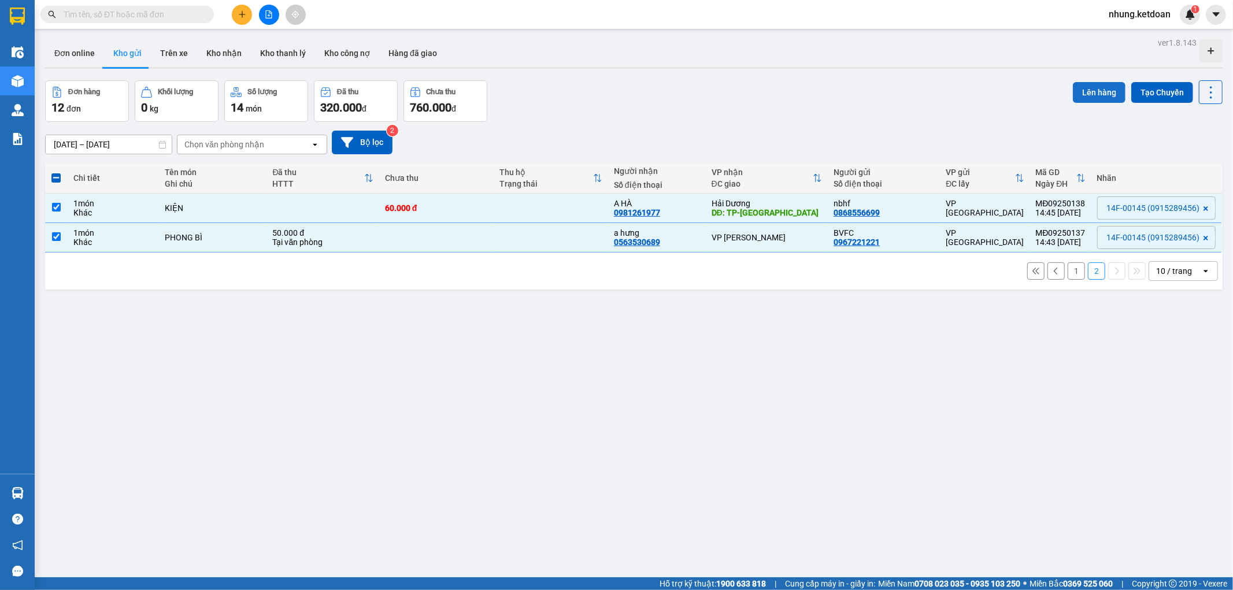
click at [1096, 87] on button "Lên hàng" at bounding box center [1098, 92] width 53 height 21
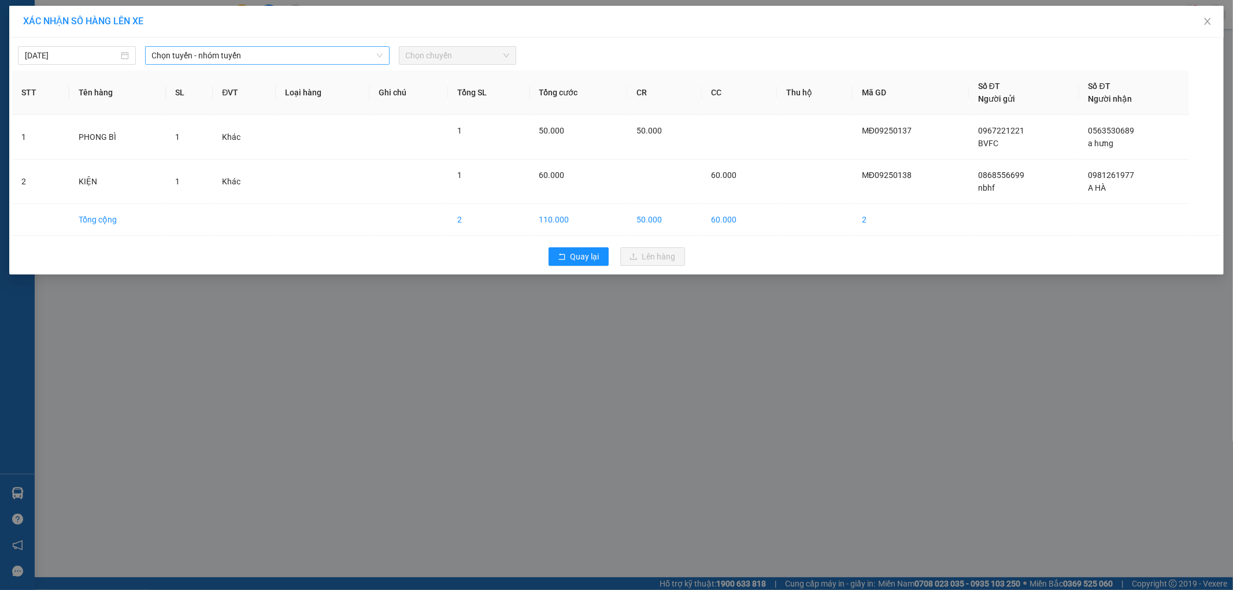
click at [253, 56] on span "Chọn tuyến - nhóm tuyến" at bounding box center [267, 55] width 231 height 17
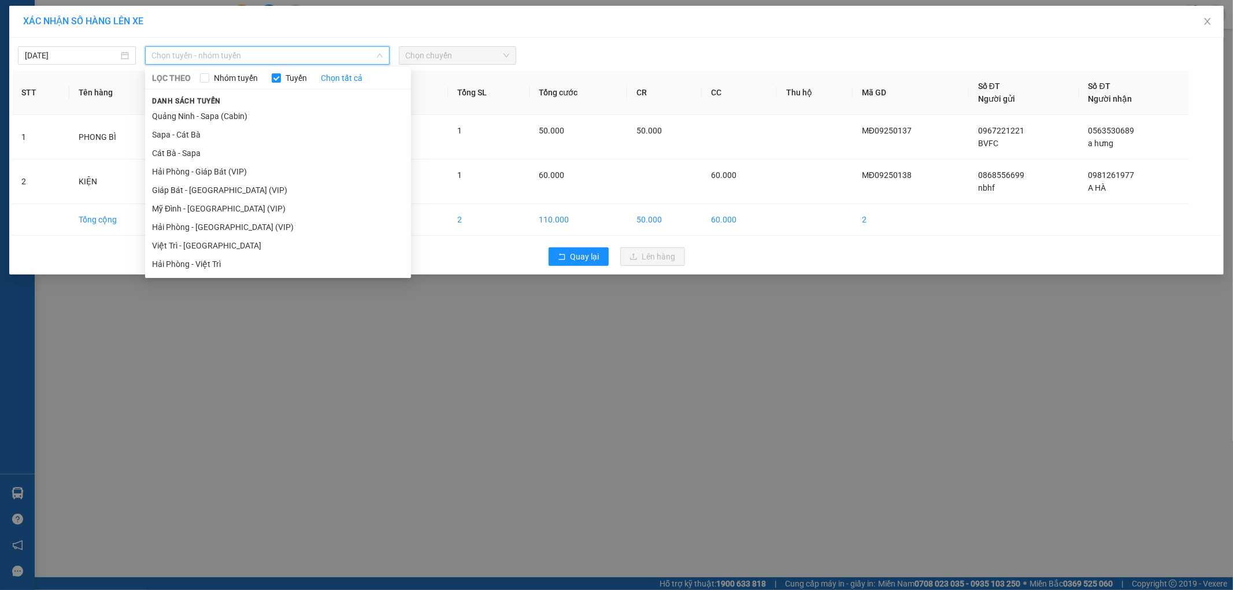
drag, startPoint x: 195, startPoint y: 207, endPoint x: 377, endPoint y: 102, distance: 210.7
click at [197, 206] on li "Mỹ Đình - Hải Phòng (VIP)" at bounding box center [278, 208] width 266 height 18
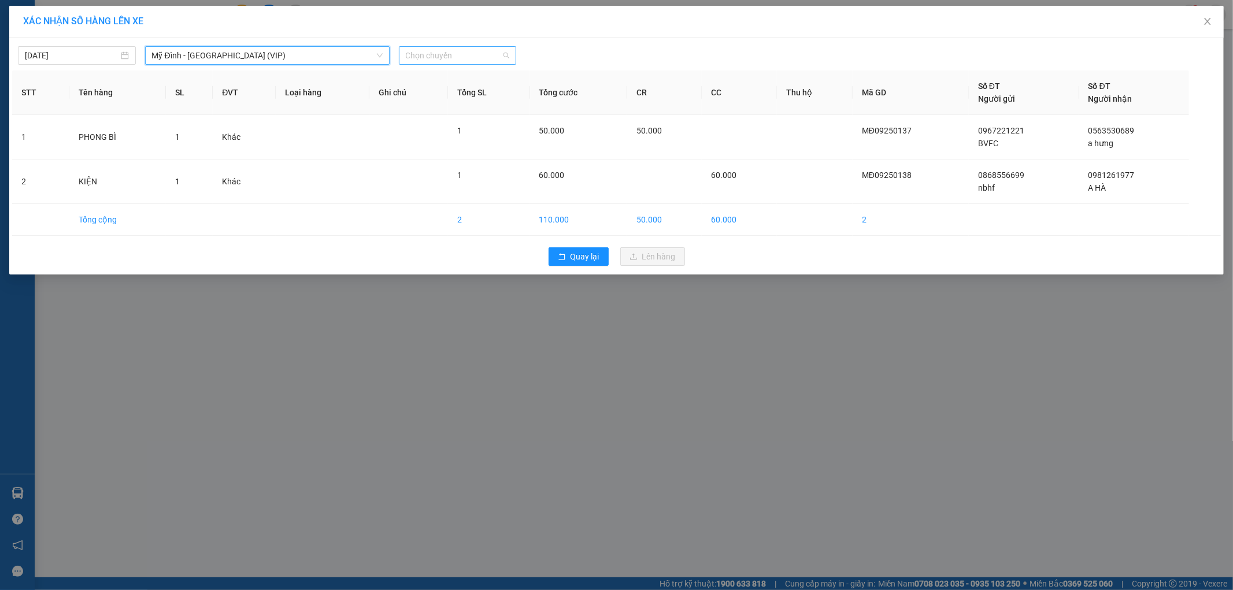
click at [469, 53] on span "Chọn chuyến" at bounding box center [458, 55] width 104 height 17
click at [478, 206] on div "14:50 - 14F-001.45" at bounding box center [451, 210] width 90 height 13
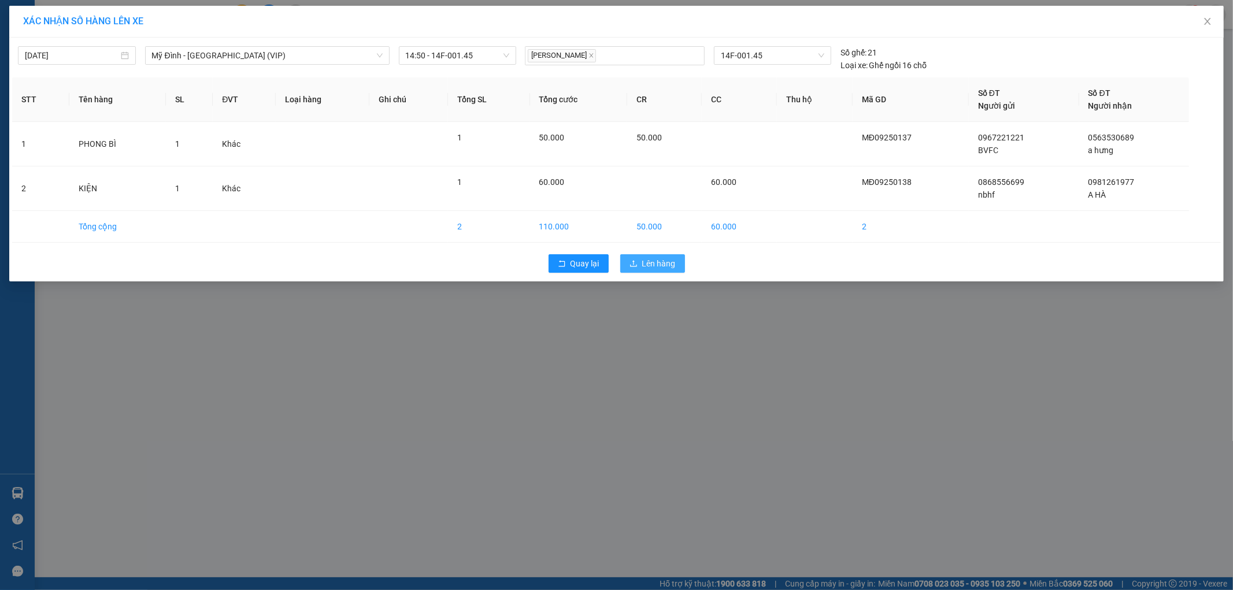
click at [650, 262] on span "Lên hàng" at bounding box center [659, 263] width 34 height 13
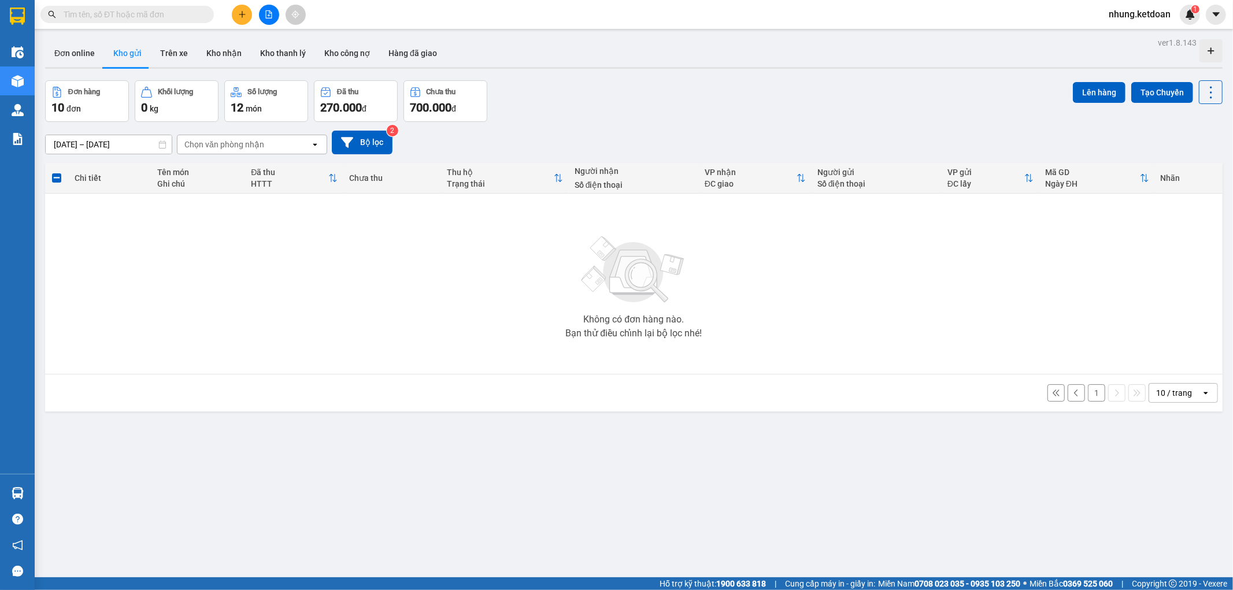
click at [1089, 395] on button "1" at bounding box center [1096, 392] width 17 height 17
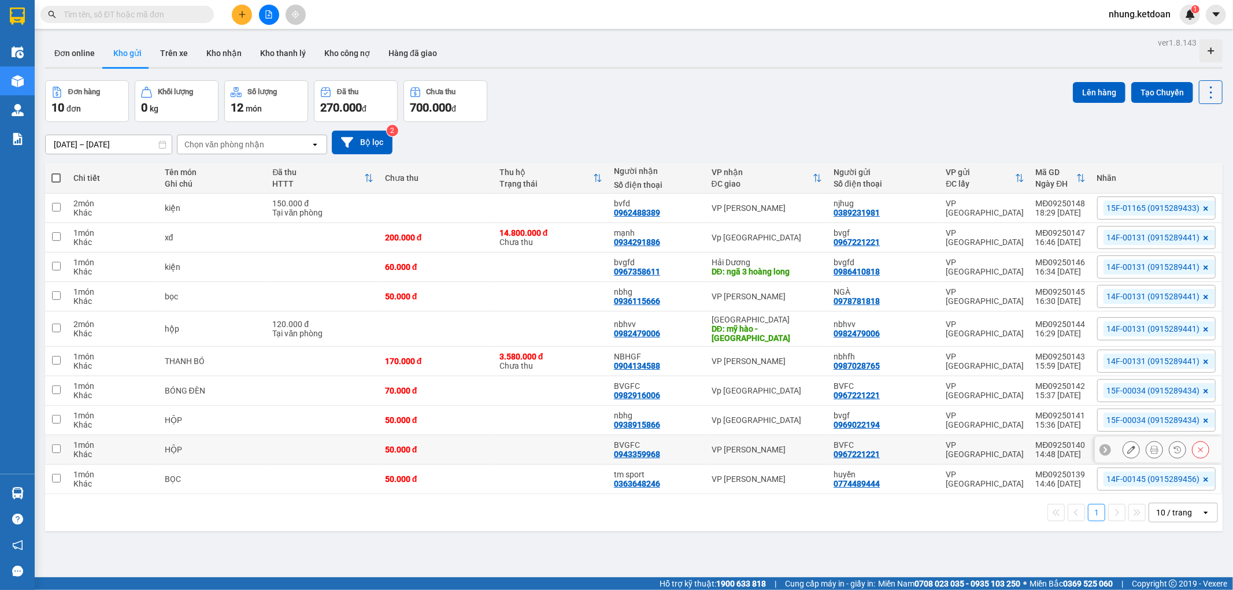
drag, startPoint x: 488, startPoint y: 449, endPoint x: 488, endPoint y: 456, distance: 7.5
click at [488, 451] on td "50.000 đ" at bounding box center [436, 449] width 114 height 29
checkbox input "true"
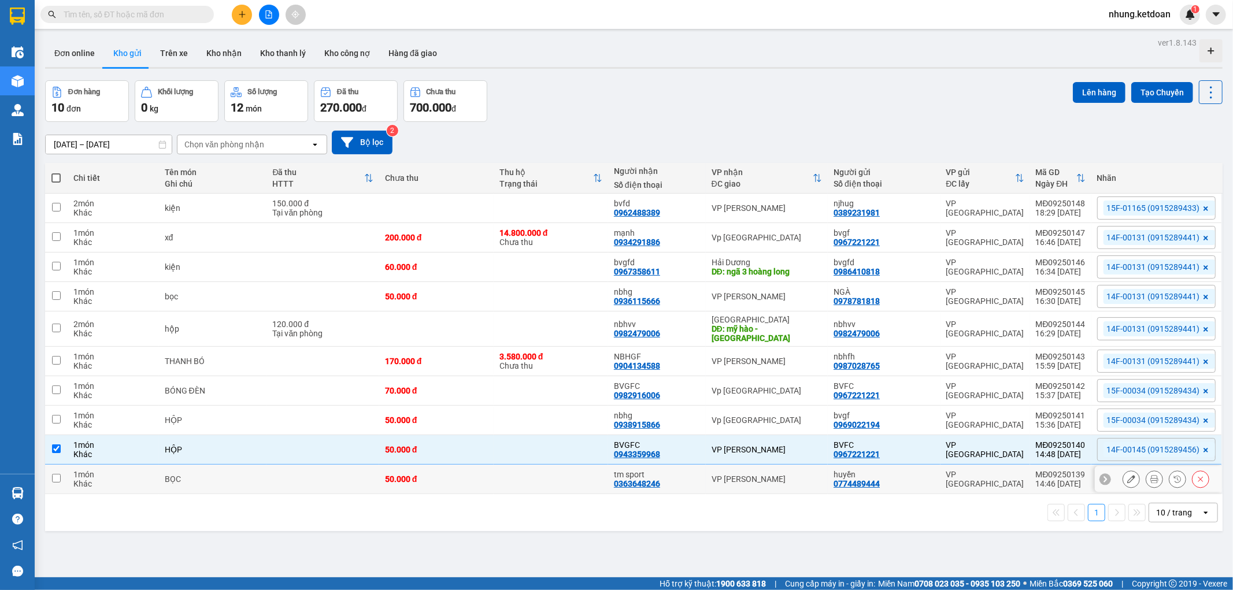
click at [484, 478] on div "50.000 đ" at bounding box center [436, 478] width 103 height 9
checkbox input "true"
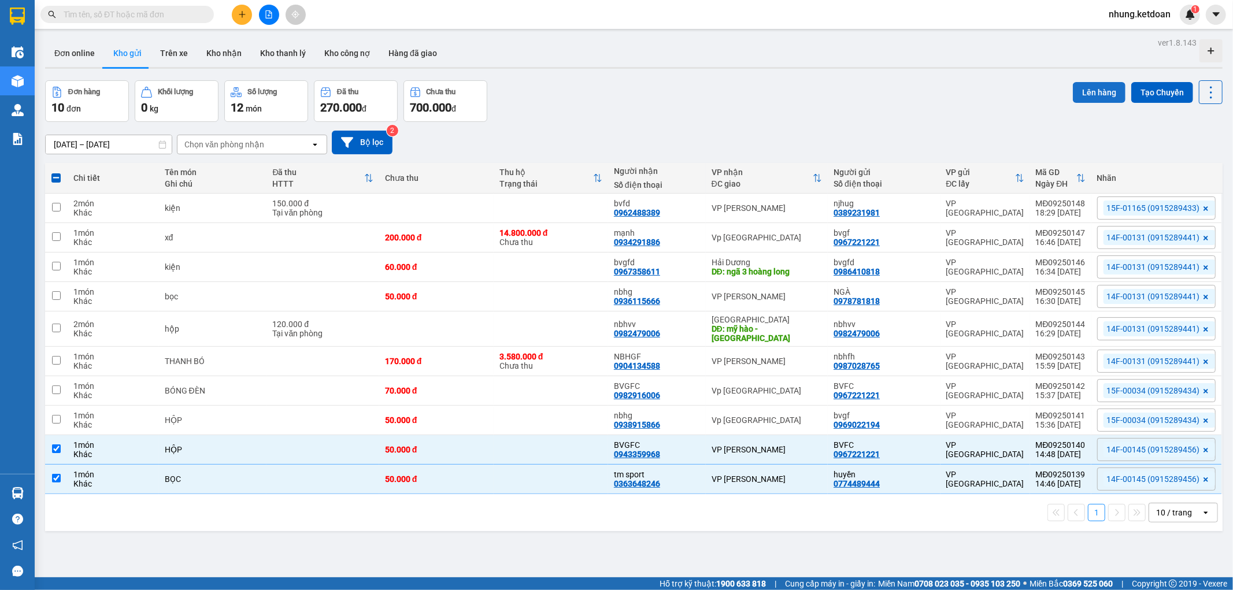
click at [1085, 91] on button "Lên hàng" at bounding box center [1098, 92] width 53 height 21
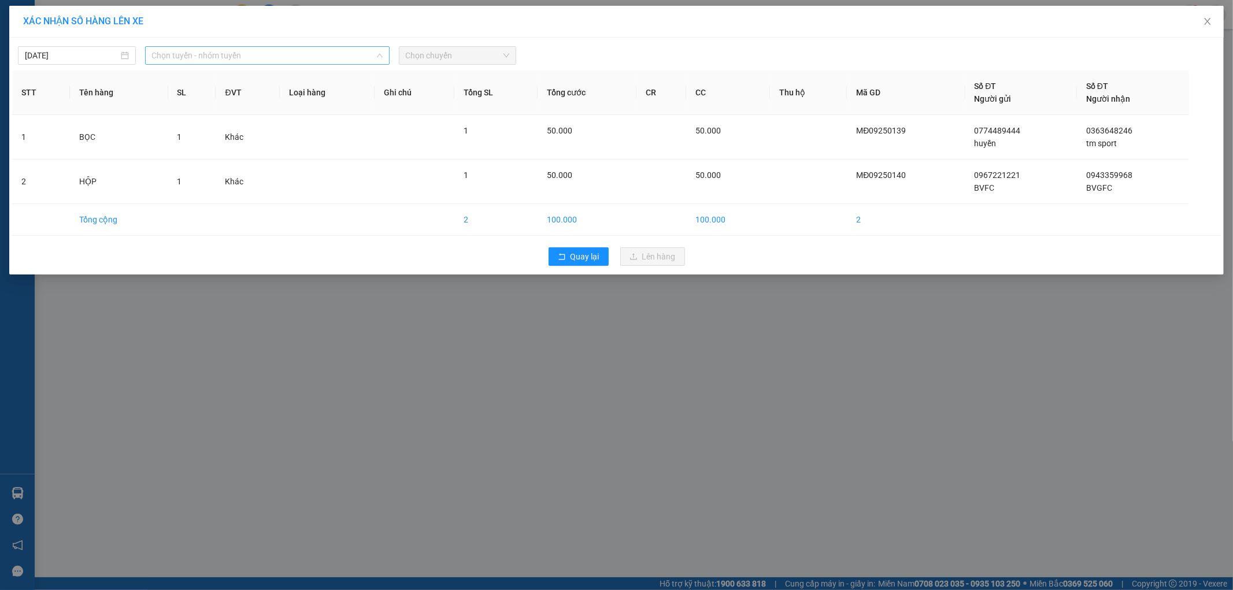
click at [226, 61] on span "Chọn tuyến - nhóm tuyến" at bounding box center [267, 55] width 231 height 17
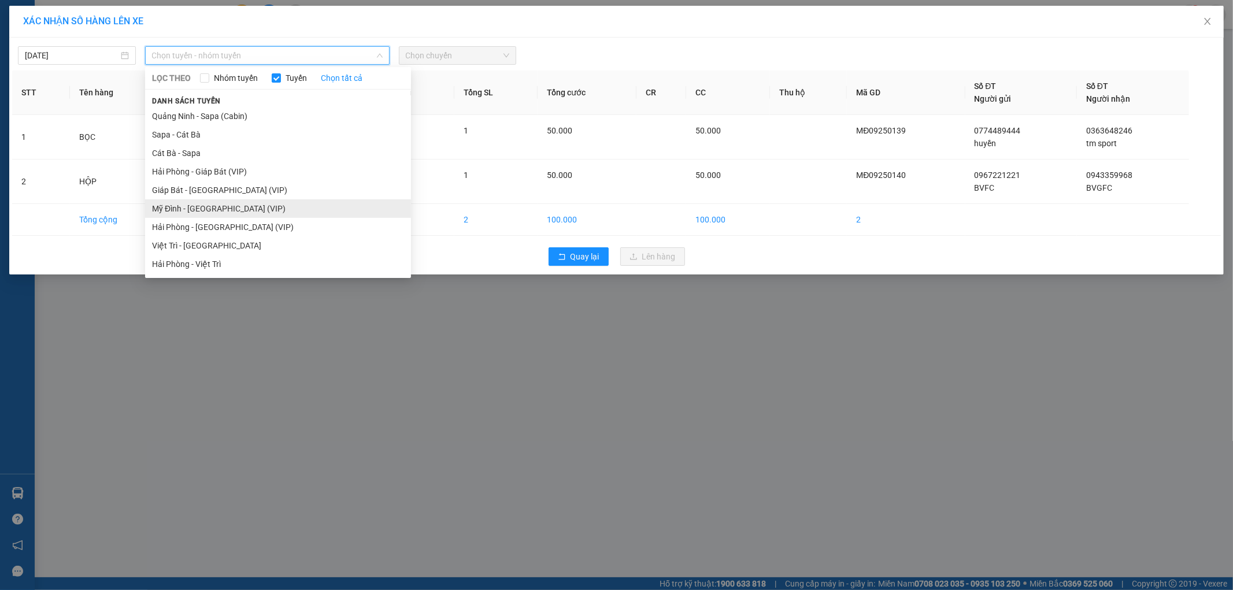
click at [185, 213] on li "Mỹ Đình - Hải Phòng (VIP)" at bounding box center [278, 208] width 266 height 18
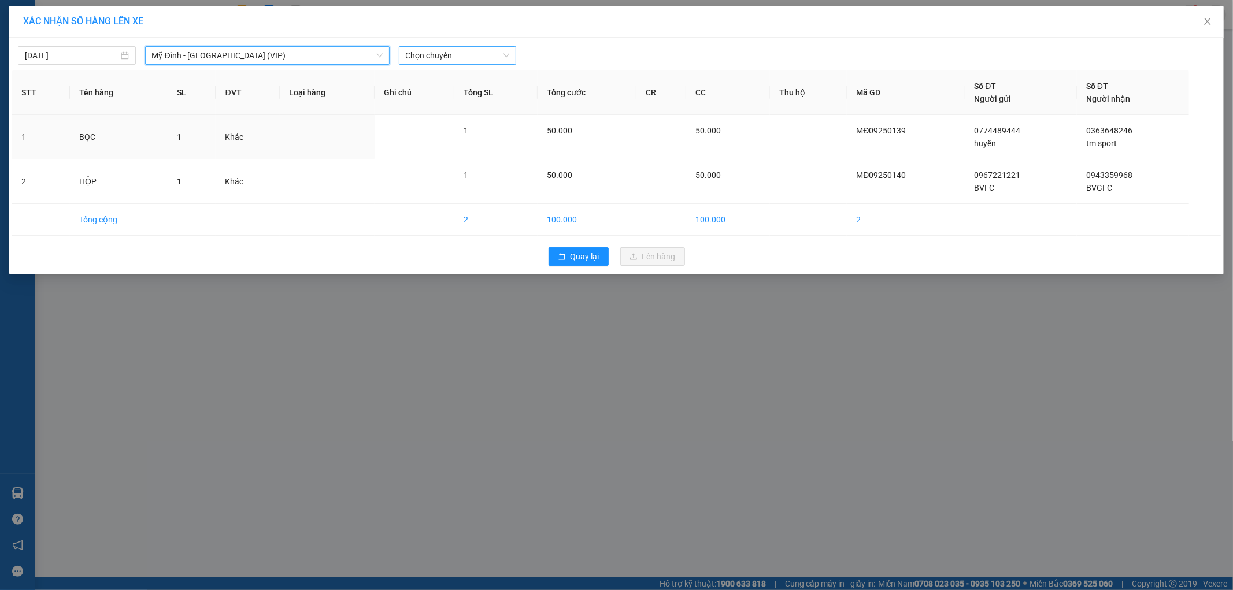
click at [448, 54] on span "Chọn chuyến" at bounding box center [458, 55] width 104 height 17
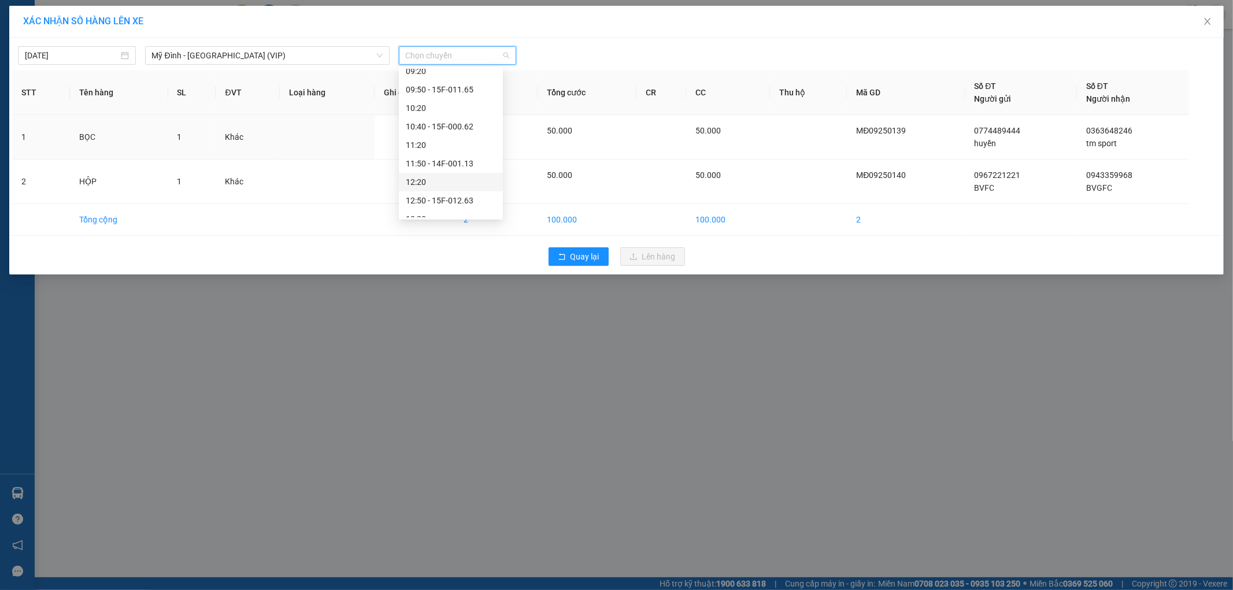
scroll to position [257, 0]
click at [464, 212] on div "14:50 - 14F-001.45" at bounding box center [451, 210] width 90 height 13
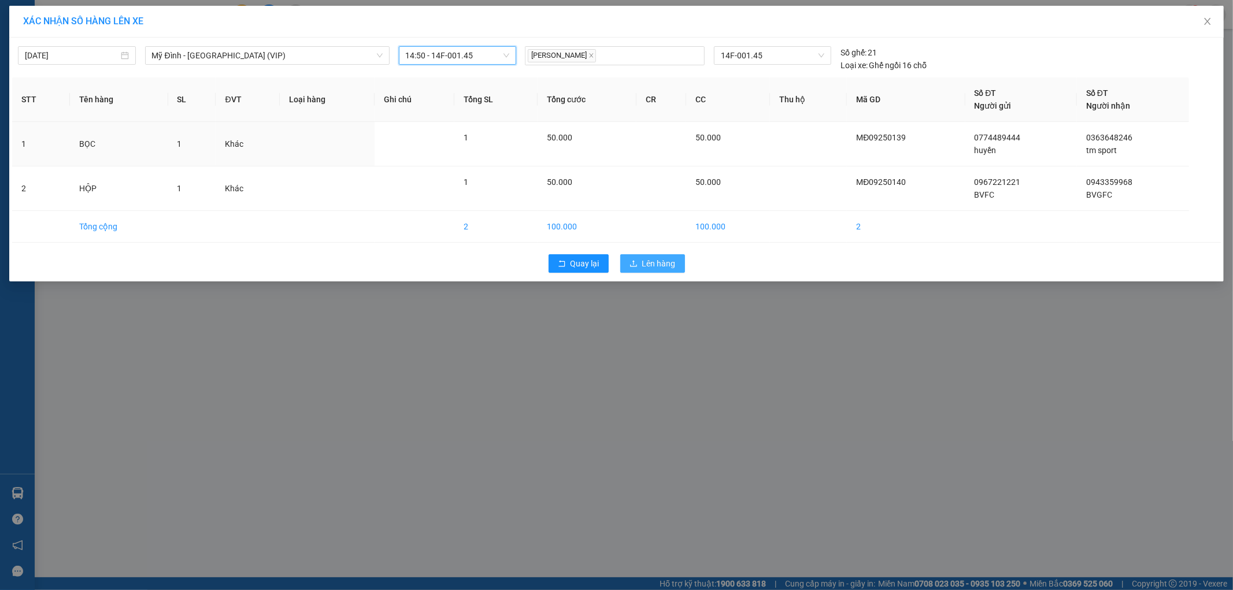
click at [655, 263] on span "Lên hàng" at bounding box center [659, 263] width 34 height 13
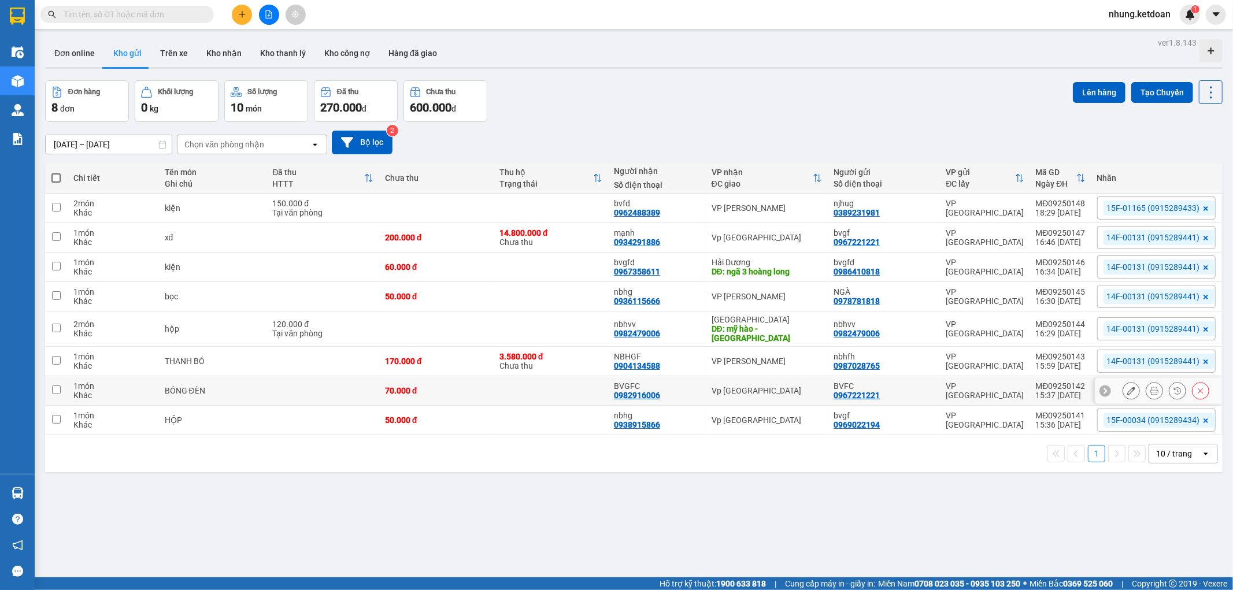
click at [528, 385] on td at bounding box center [550, 390] width 114 height 29
checkbox input "true"
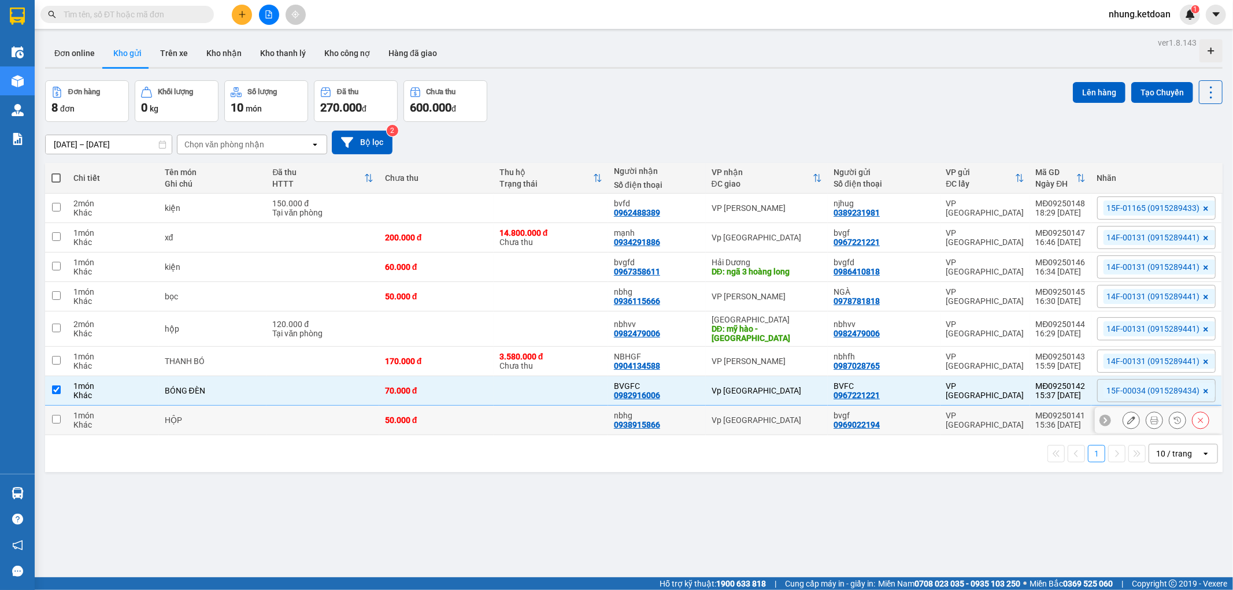
click at [505, 420] on td at bounding box center [550, 420] width 114 height 29
checkbox input "true"
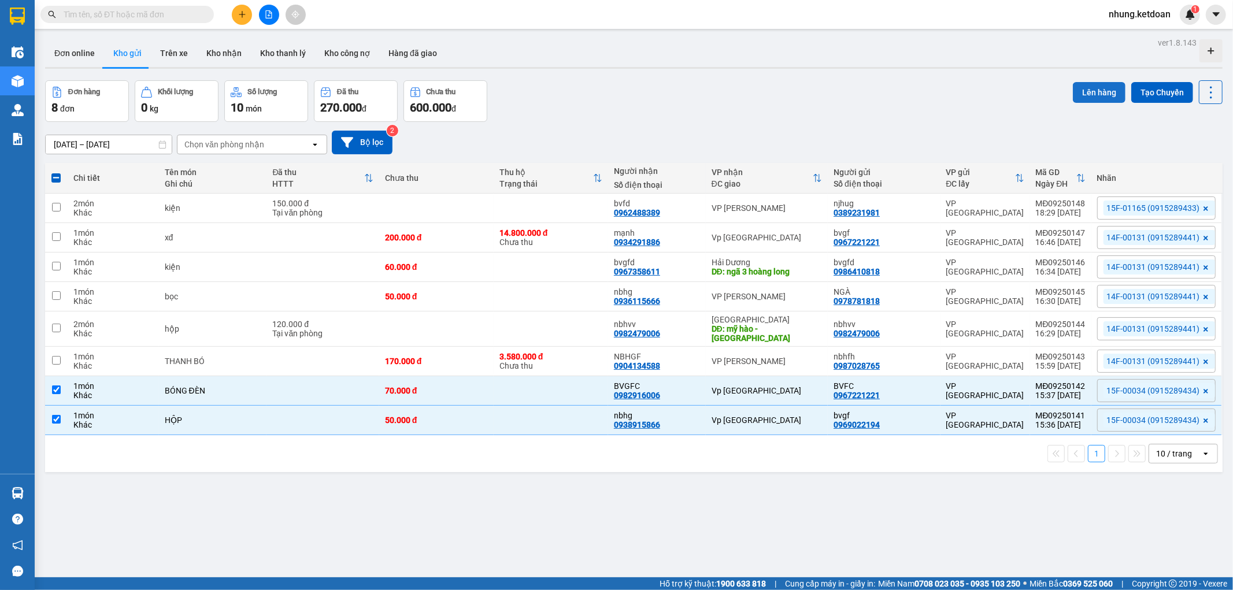
click at [1081, 99] on button "Lên hàng" at bounding box center [1098, 92] width 53 height 21
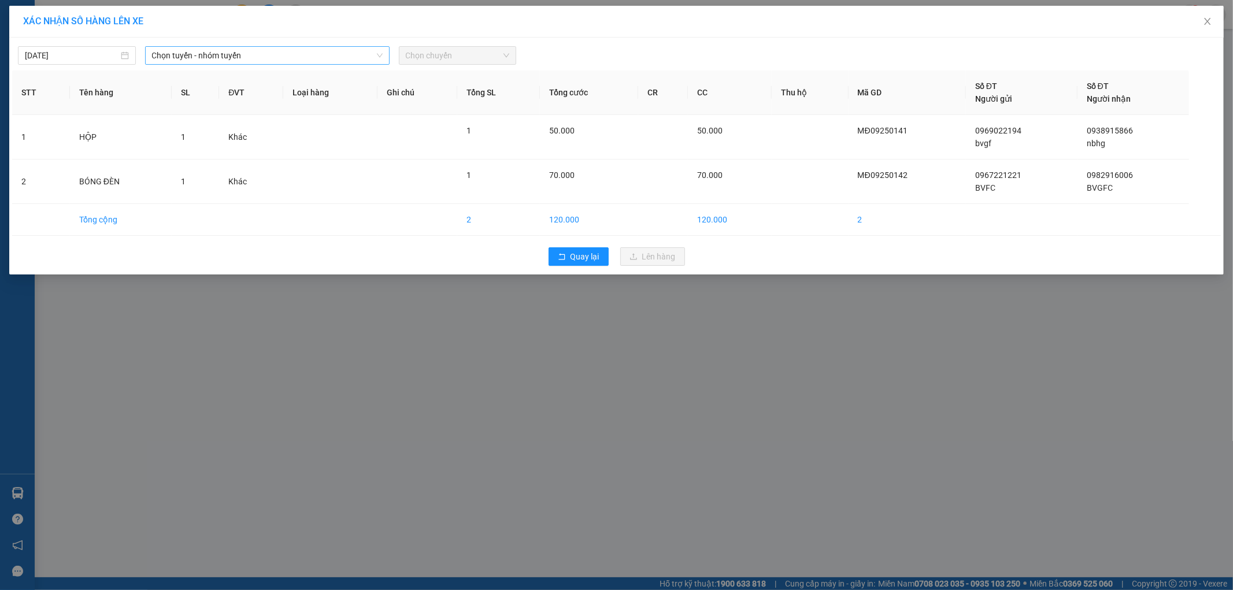
click at [236, 58] on span "Chọn tuyến - nhóm tuyến" at bounding box center [267, 55] width 231 height 17
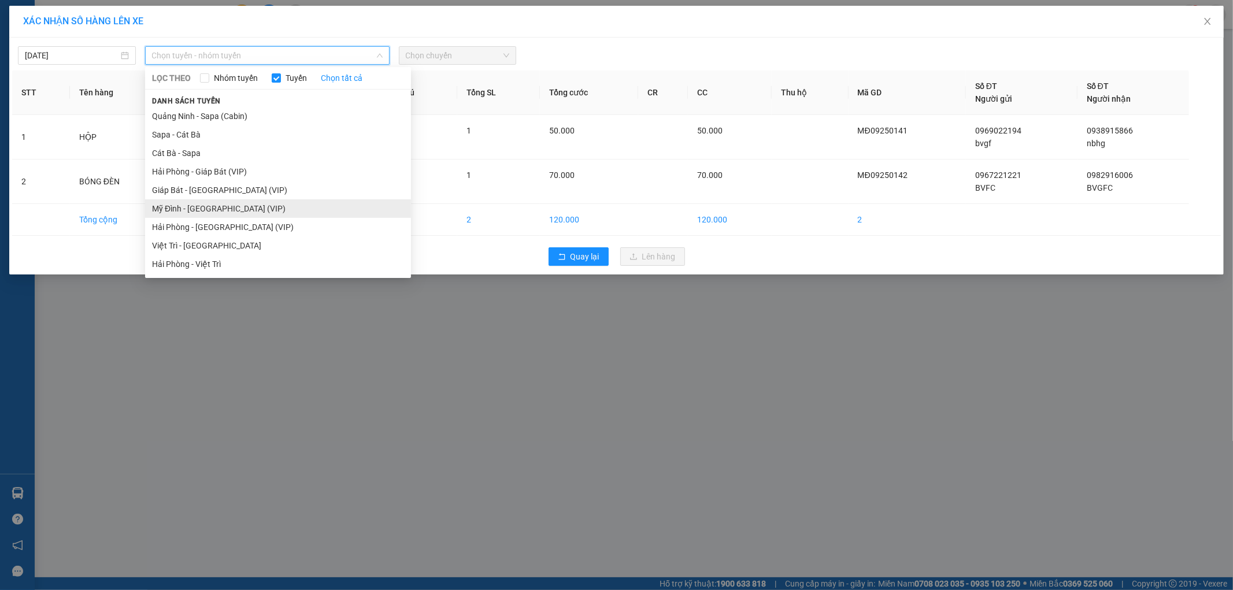
click at [188, 209] on li "Mỹ Đình - Hải Phòng (VIP)" at bounding box center [278, 208] width 266 height 18
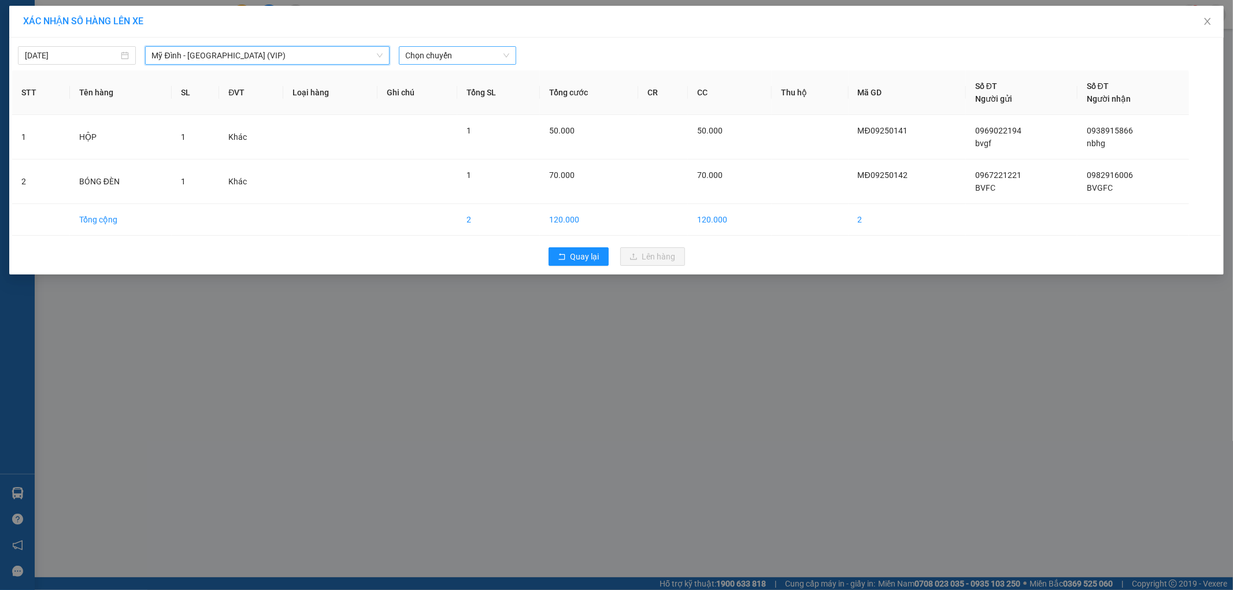
click at [450, 53] on span "Chọn chuyến" at bounding box center [458, 55] width 104 height 17
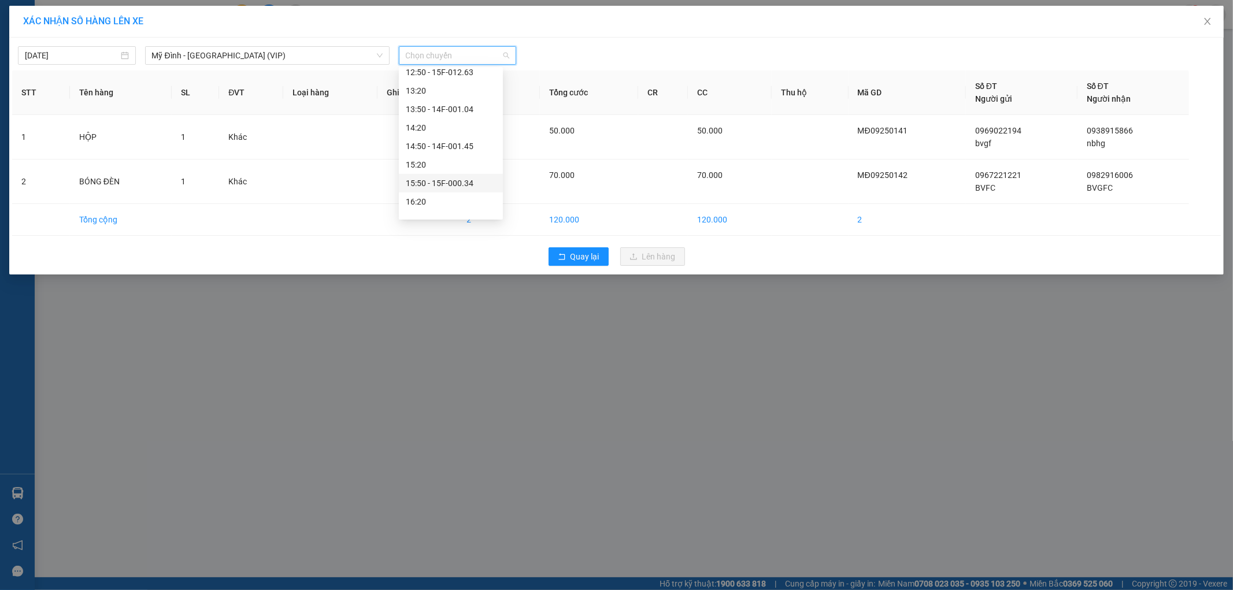
click at [472, 184] on div "15:50 - 15F-000.34" at bounding box center [451, 183] width 90 height 13
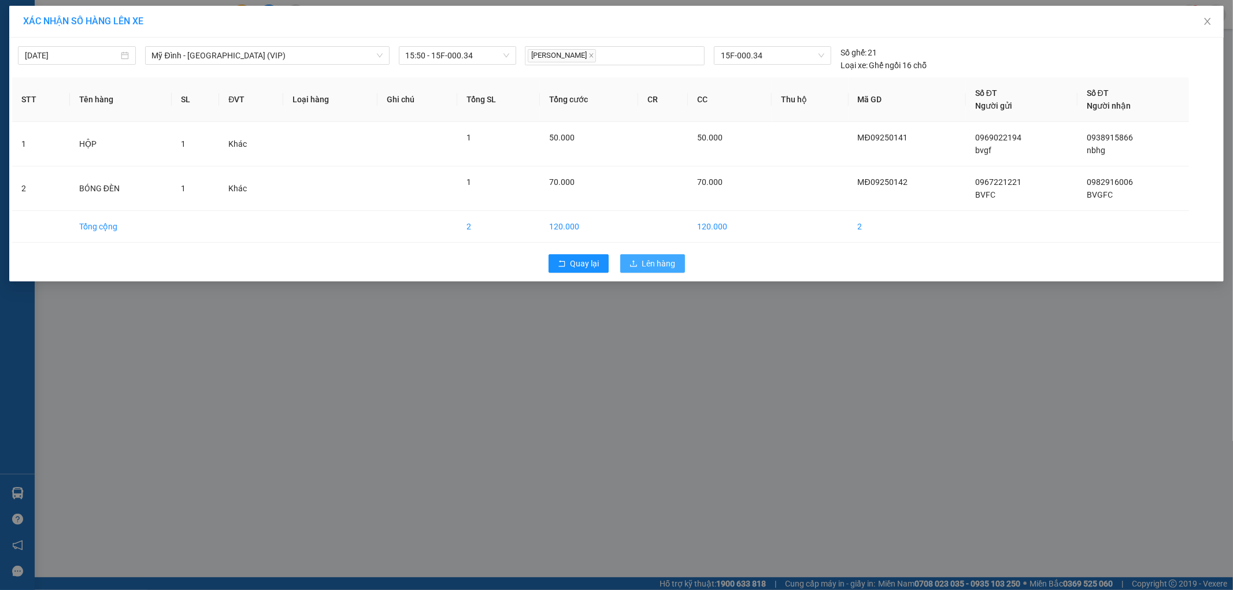
click at [644, 263] on span "Lên hàng" at bounding box center [659, 263] width 34 height 13
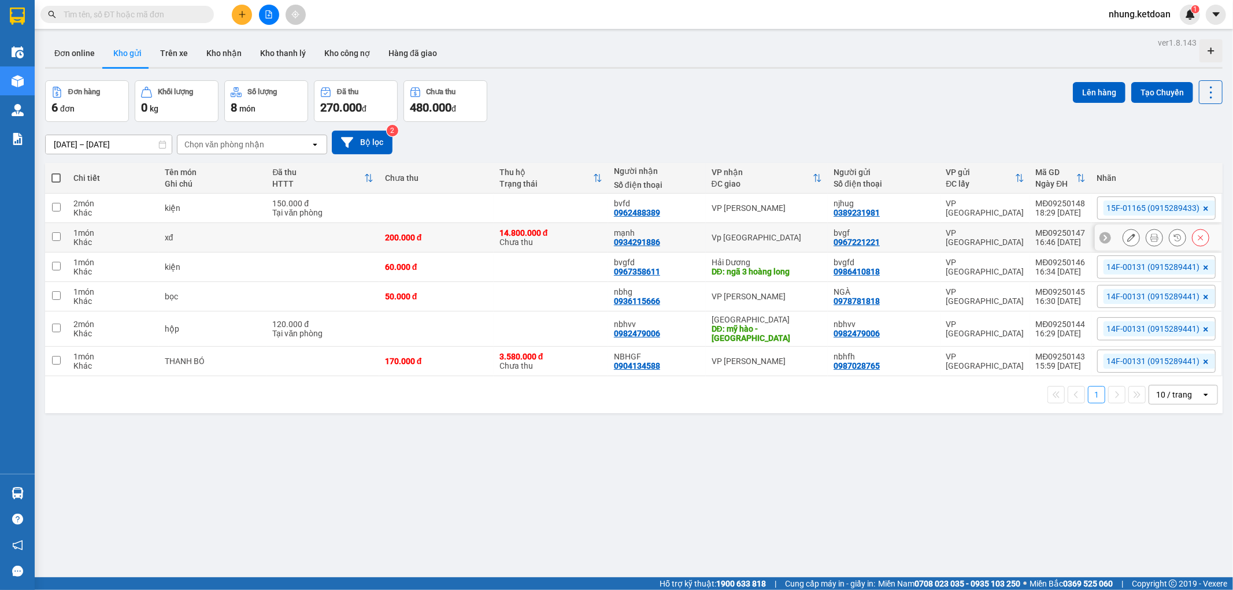
click at [318, 238] on td at bounding box center [322, 237] width 112 height 29
click at [303, 240] on td at bounding box center [322, 237] width 112 height 29
checkbox input "true"
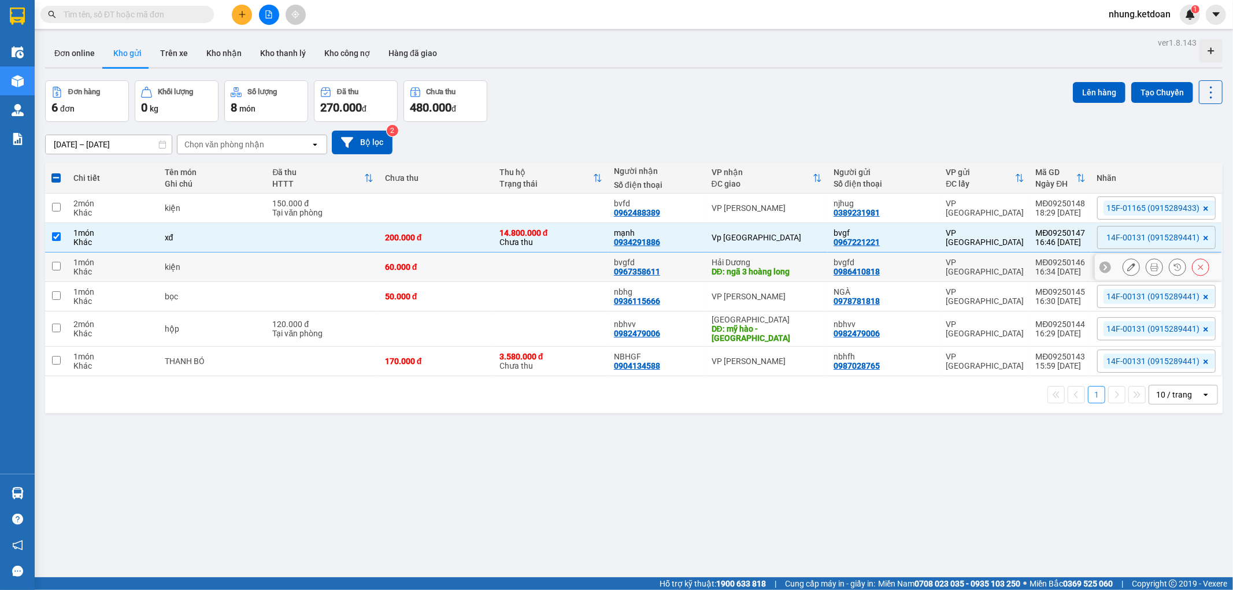
click at [293, 263] on td at bounding box center [322, 267] width 112 height 29
checkbox input "true"
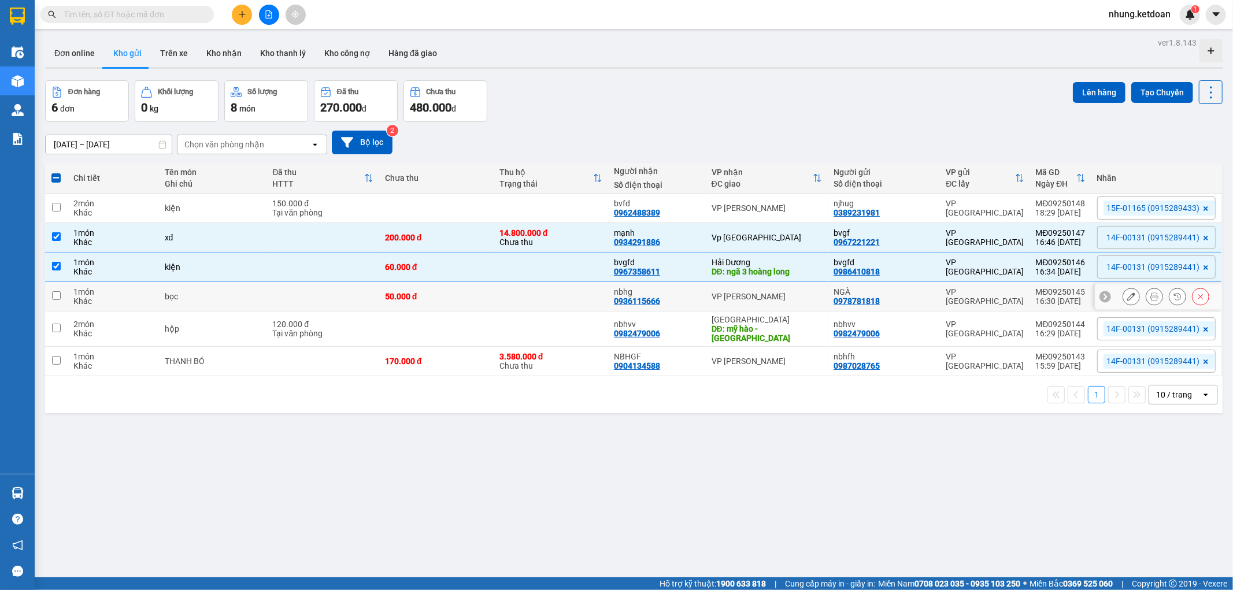
click at [287, 285] on td at bounding box center [322, 296] width 112 height 29
checkbox input "true"
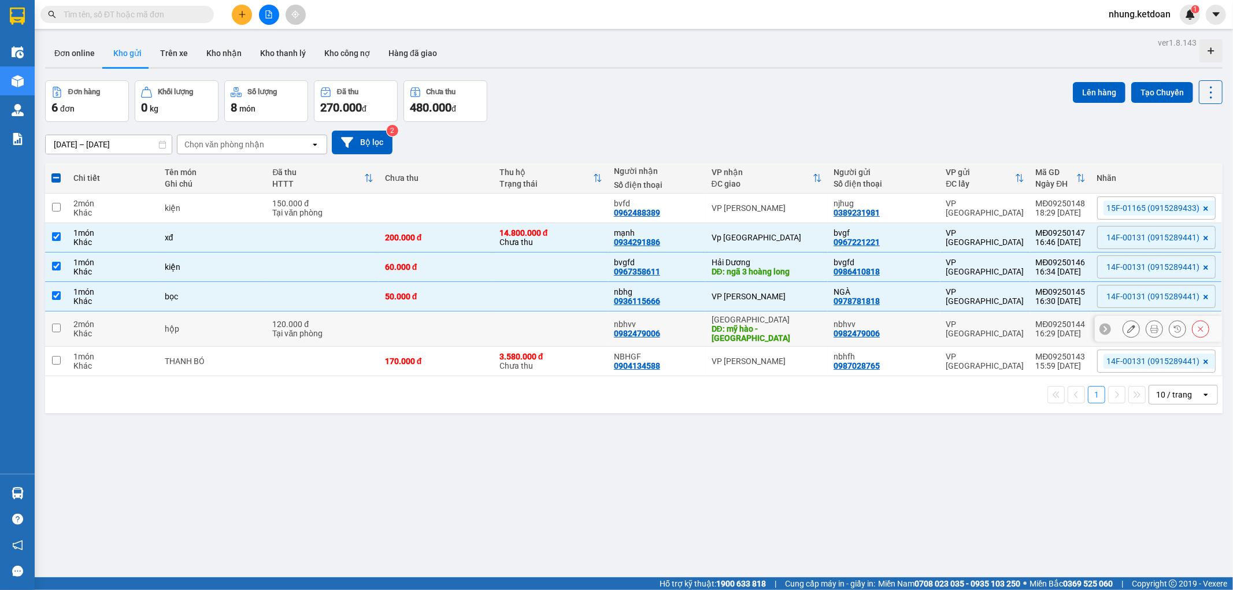
click at [250, 332] on td "hộp" at bounding box center [213, 328] width 108 height 35
checkbox input "true"
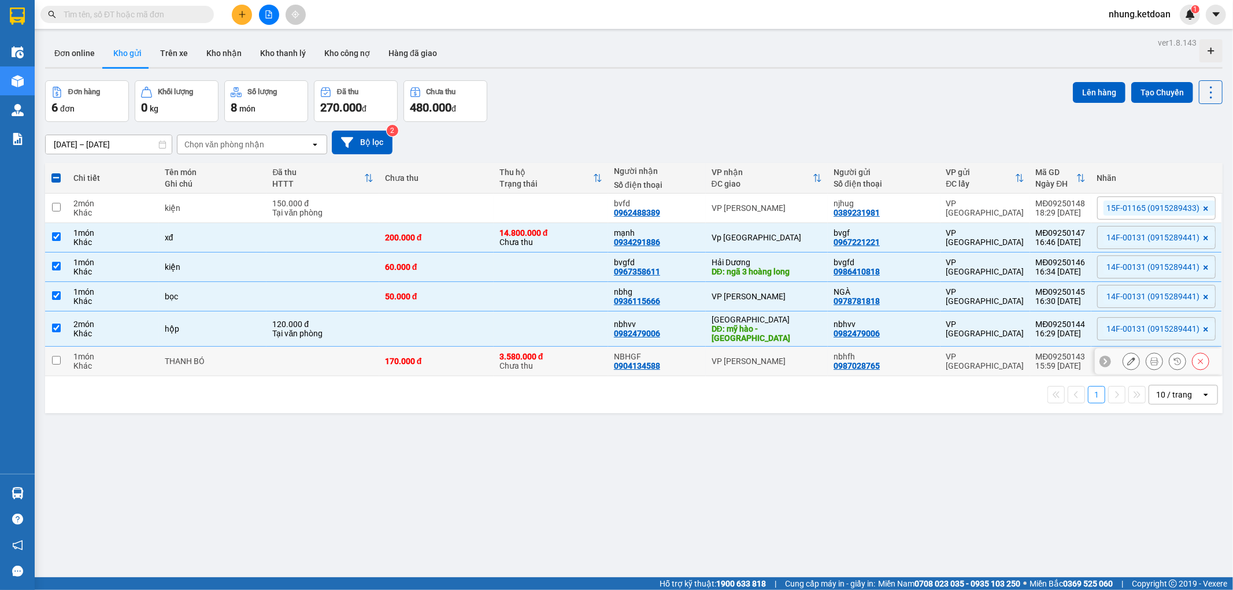
click at [247, 357] on div "THANH BÓ" at bounding box center [213, 361] width 97 height 9
checkbox input "true"
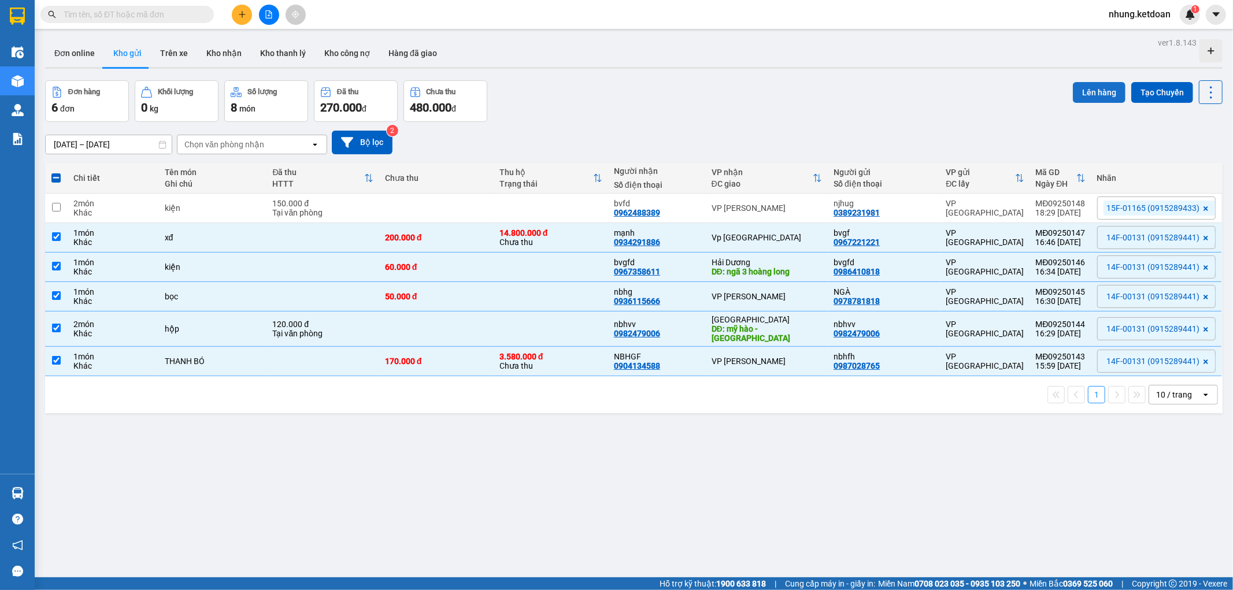
click at [1093, 83] on button "Lên hàng" at bounding box center [1098, 92] width 53 height 21
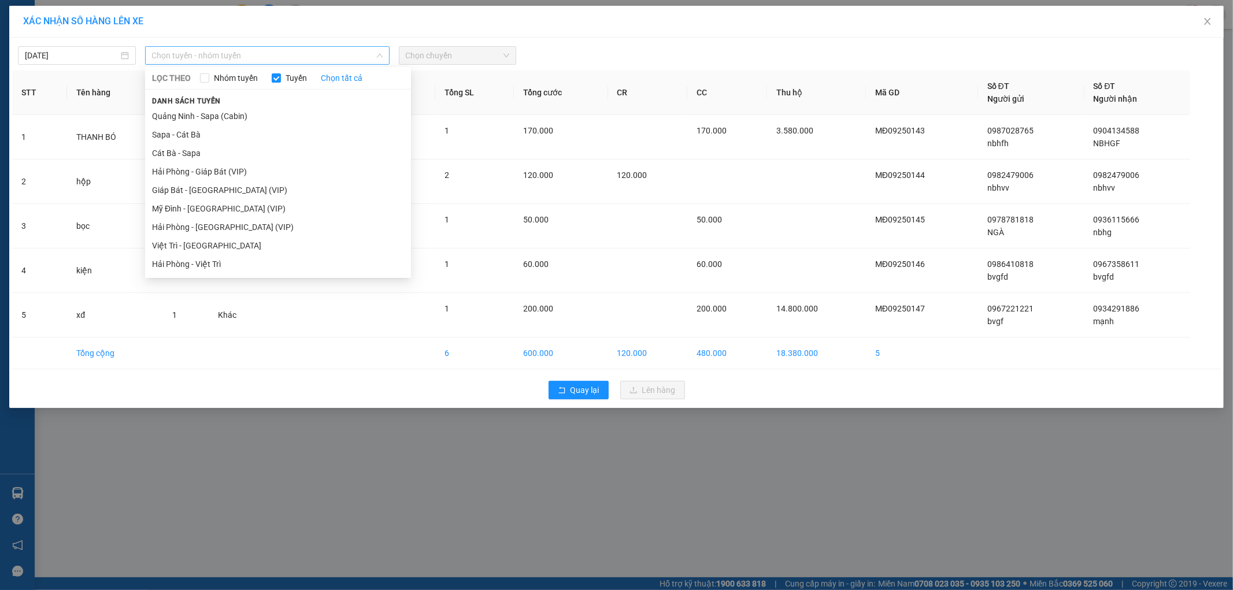
click at [231, 55] on span "Chọn tuyến - nhóm tuyến" at bounding box center [267, 55] width 231 height 17
click at [170, 210] on li "Mỹ Đình - Hải Phòng (VIP)" at bounding box center [278, 208] width 266 height 18
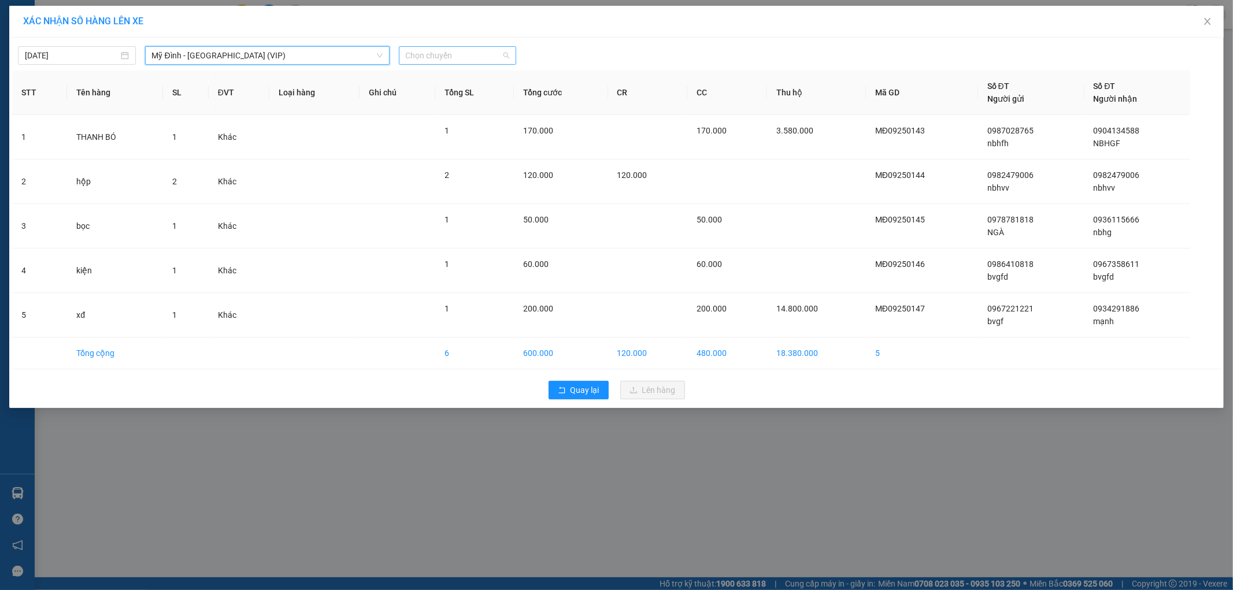
click at [461, 53] on span "Chọn chuyến" at bounding box center [458, 55] width 104 height 17
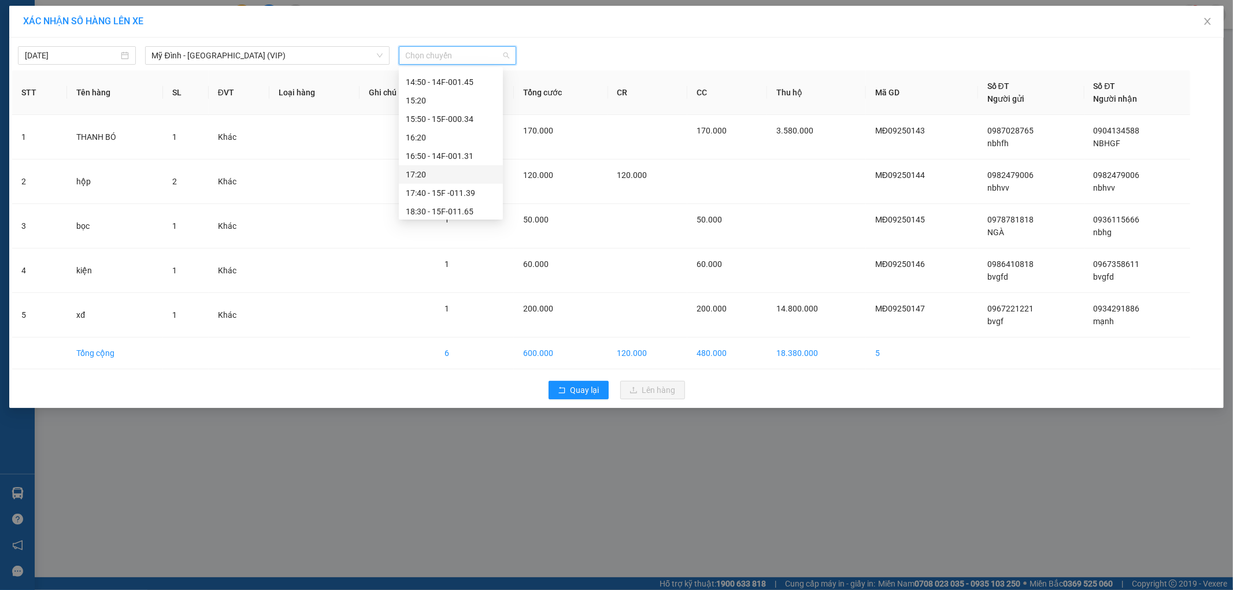
scroll to position [425, 0]
click at [465, 113] on div "16:50 - 14F-001.31" at bounding box center [451, 115] width 90 height 13
click at [465, 113] on th "Tổng SL" at bounding box center [474, 92] width 79 height 44
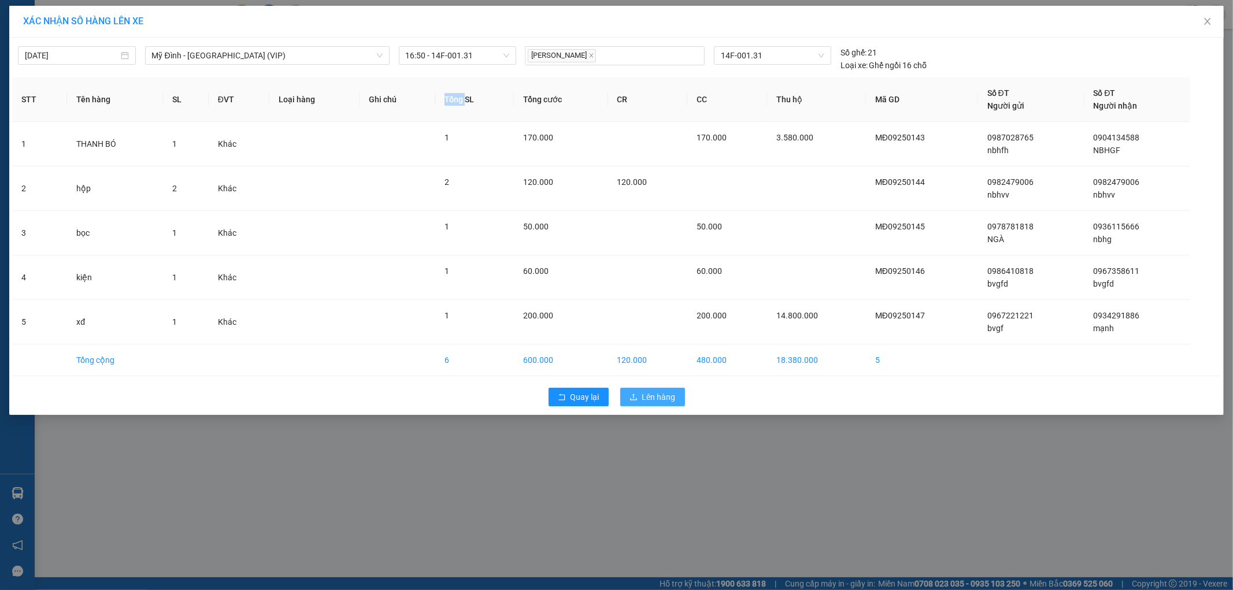
click at [651, 399] on span "Lên hàng" at bounding box center [659, 397] width 34 height 13
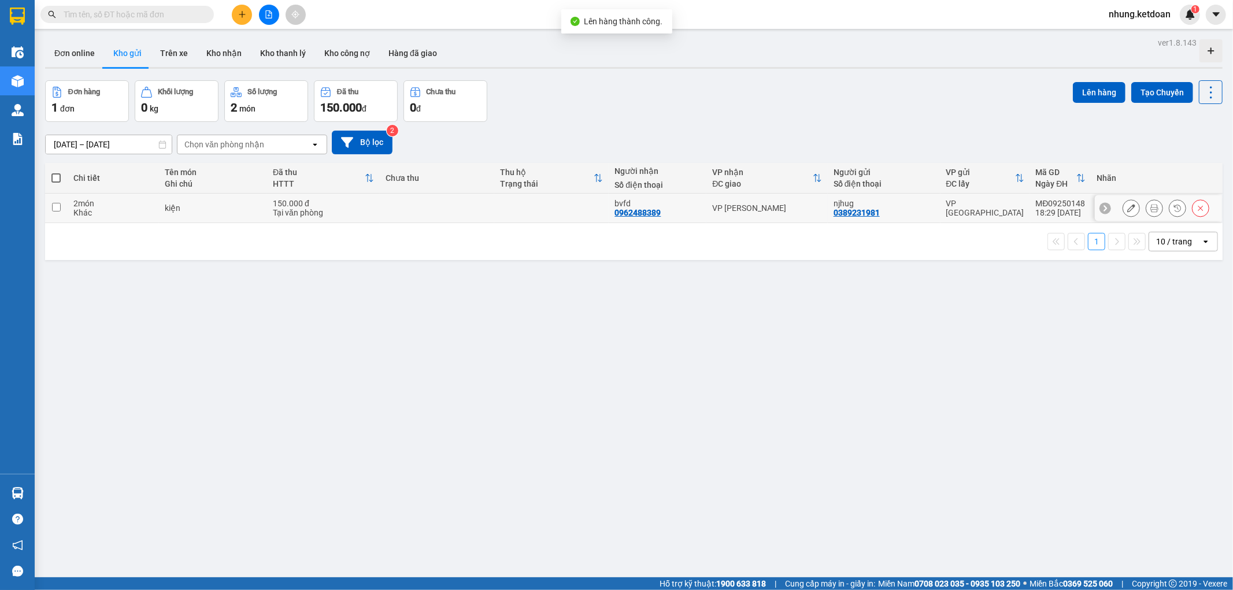
drag, startPoint x: 417, startPoint y: 205, endPoint x: 411, endPoint y: 222, distance: 19.0
click at [417, 207] on td at bounding box center [437, 208] width 114 height 29
checkbox input "true"
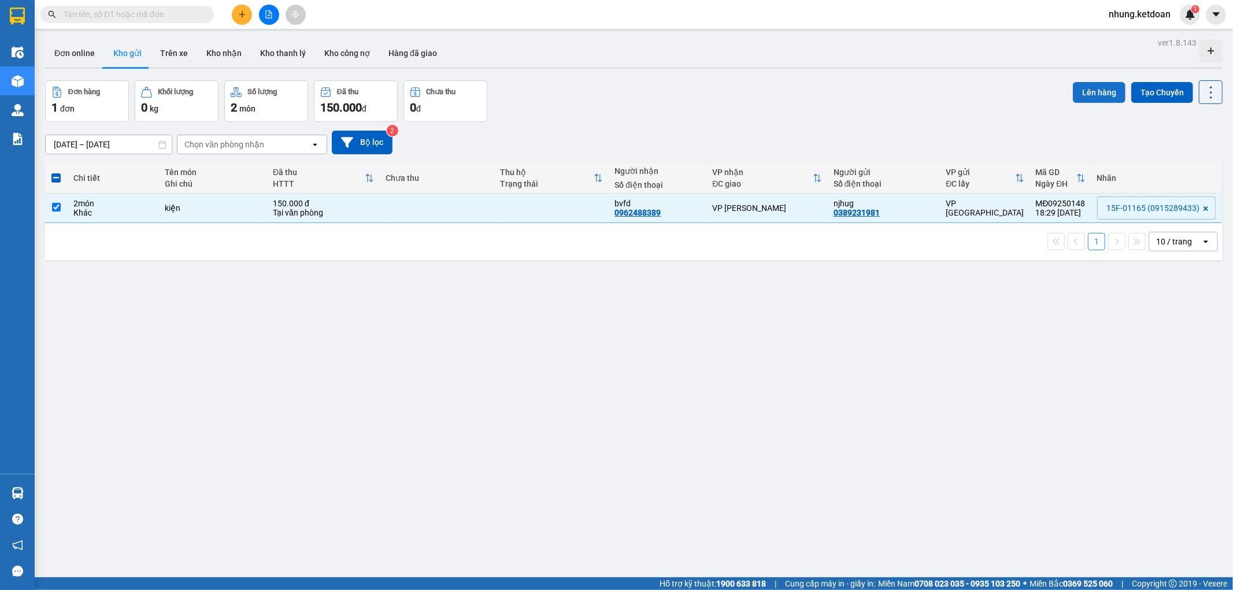
click at [1090, 82] on button "Lên hàng" at bounding box center [1098, 92] width 53 height 21
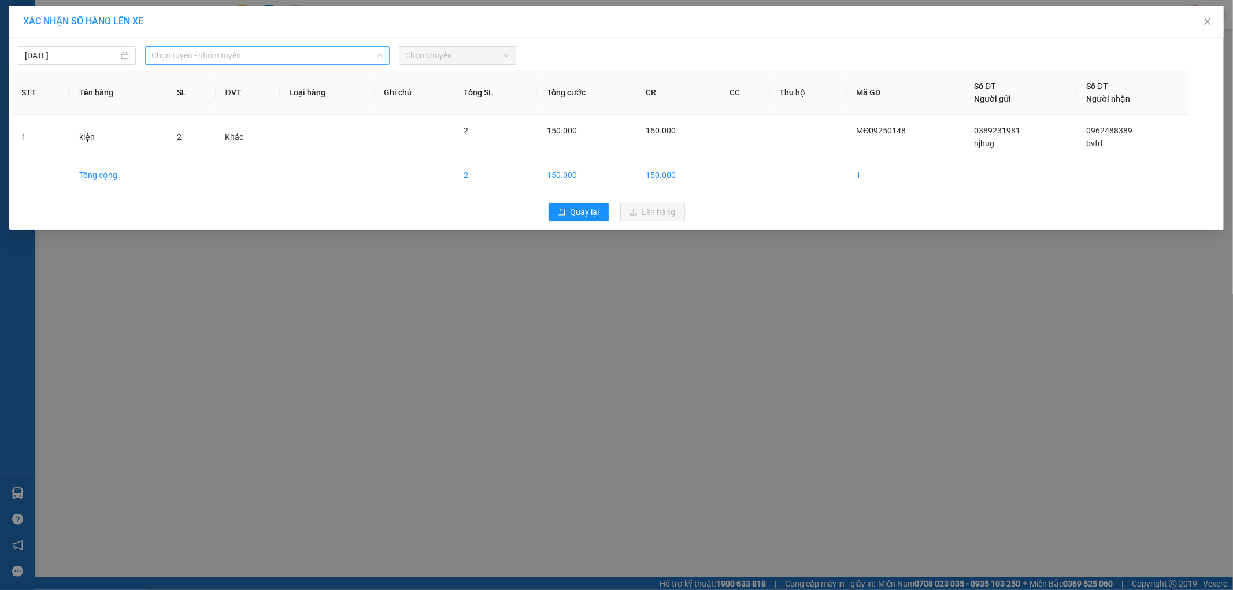
drag, startPoint x: 175, startPoint y: 47, endPoint x: 226, endPoint y: 81, distance: 61.4
click at [177, 48] on span "Chọn tuyến - nhóm tuyến" at bounding box center [267, 55] width 231 height 17
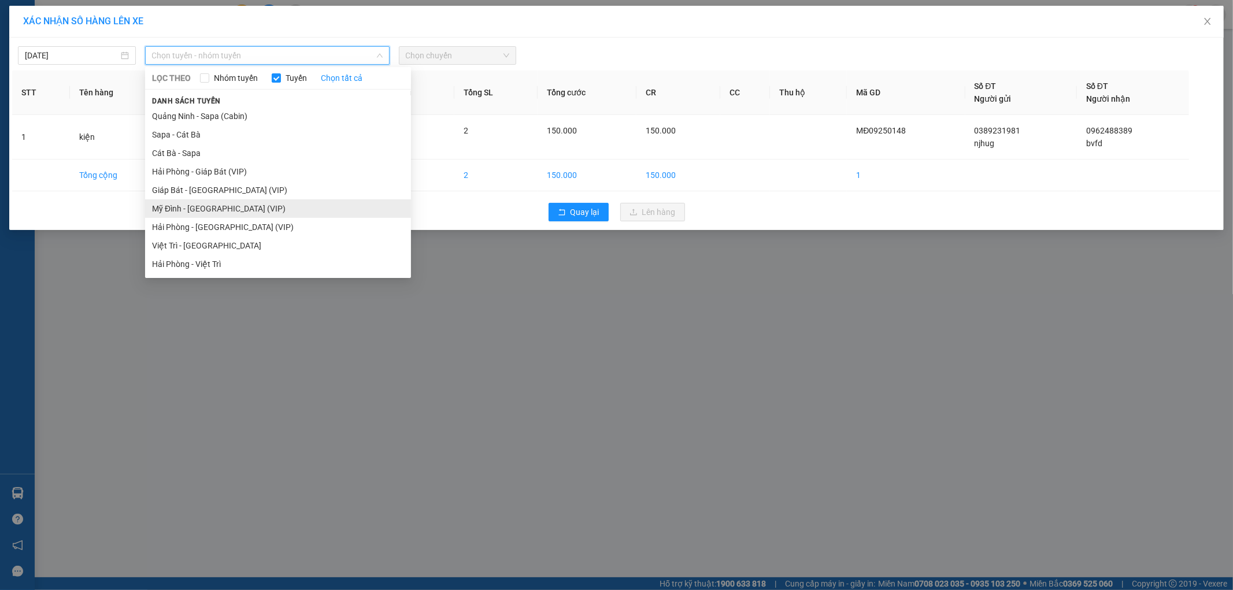
click at [185, 212] on li "Mỹ Đình - Hải Phòng (VIP)" at bounding box center [278, 208] width 266 height 18
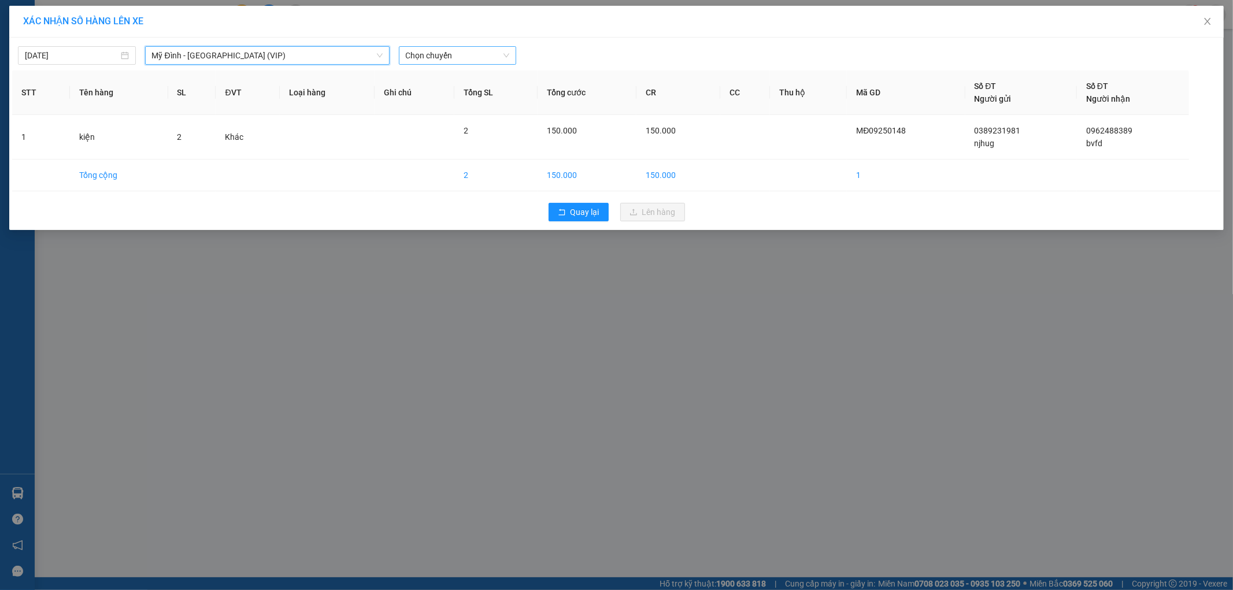
click at [463, 58] on span "Chọn chuyến" at bounding box center [458, 55] width 104 height 17
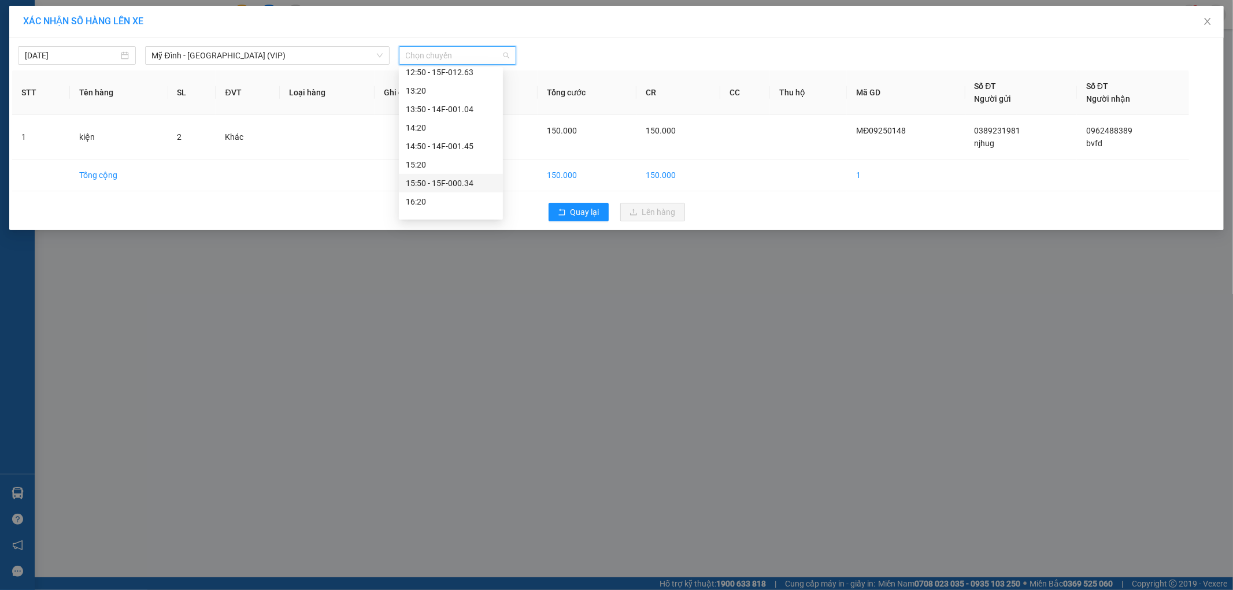
scroll to position [425, 0]
click at [472, 168] on div "18:30 - 15F-011.65" at bounding box center [451, 171] width 90 height 13
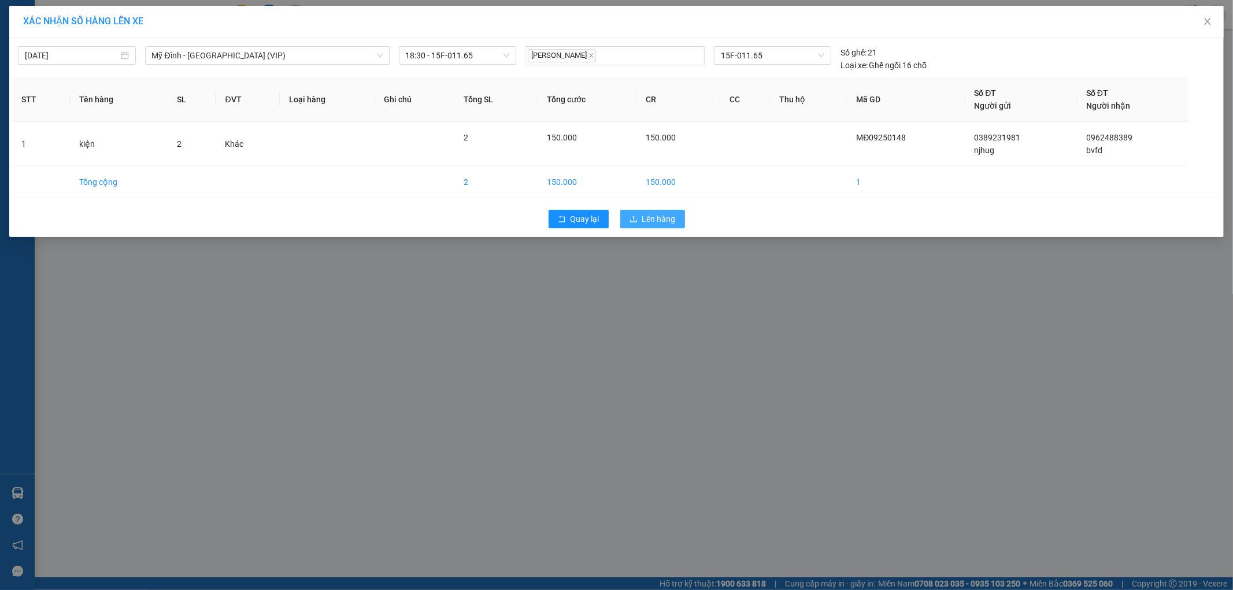
click at [660, 216] on span "Lên hàng" at bounding box center [659, 219] width 34 height 13
